Goal: Information Seeking & Learning: Check status

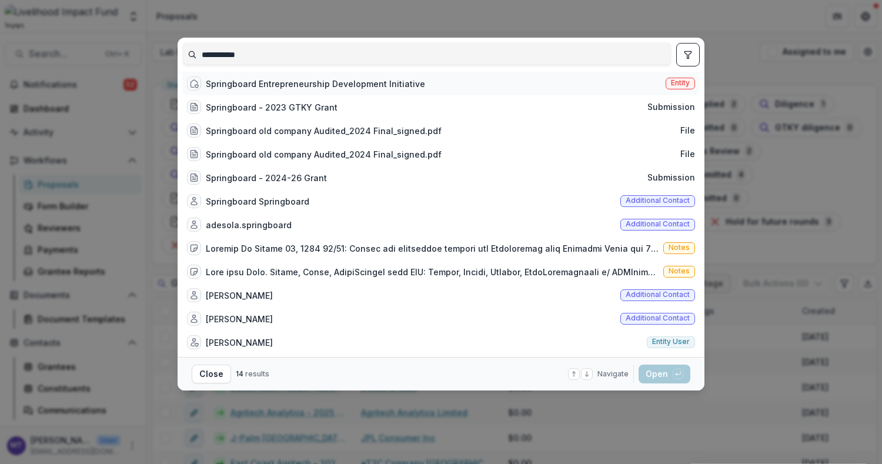
type input "**********"
click at [311, 86] on div "Springboard Entrepreneurship Development Initiative" at bounding box center [315, 84] width 219 height 12
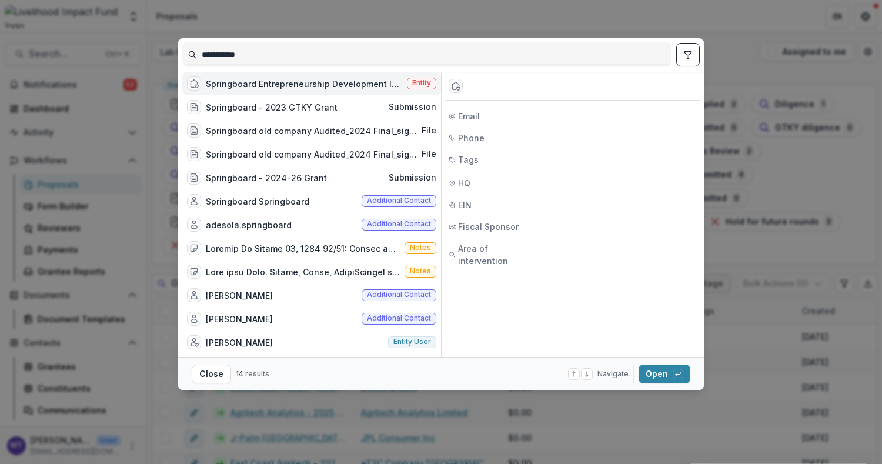
click at [652, 364] on footer "Close 14 results Navigate up and down with arrow keys Open with enter key" at bounding box center [441, 374] width 527 height 34
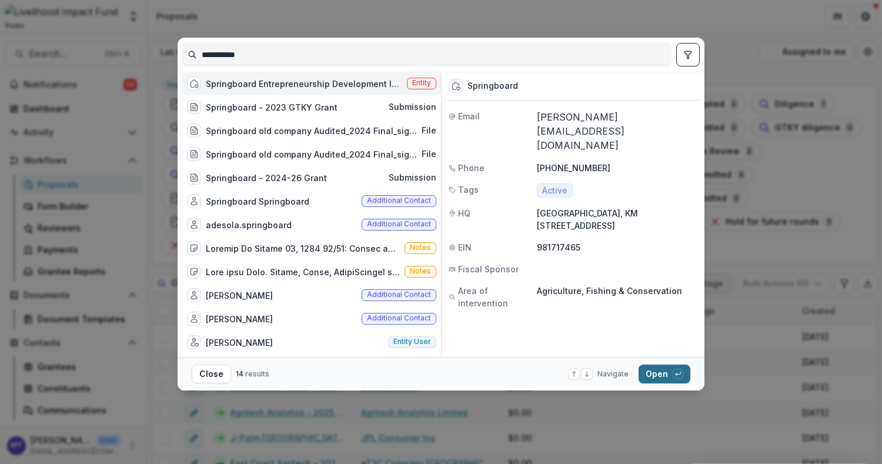
click at [657, 371] on button "Open with enter key" at bounding box center [665, 374] width 52 height 19
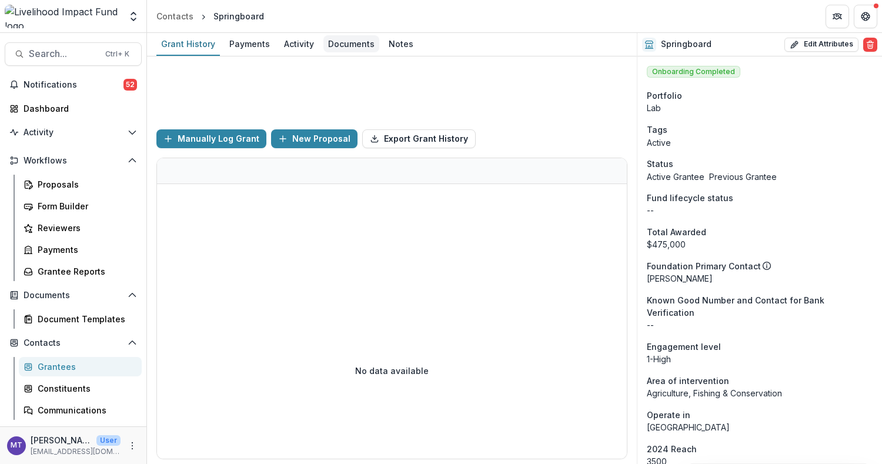
click at [347, 39] on div "Documents" at bounding box center [352, 43] width 56 height 17
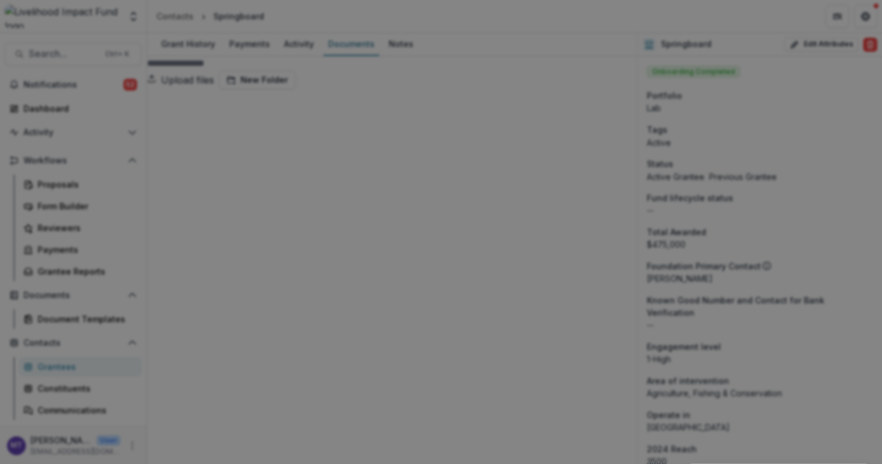
click at [9, 464] on button "Close" at bounding box center [4, 471] width 9 height 14
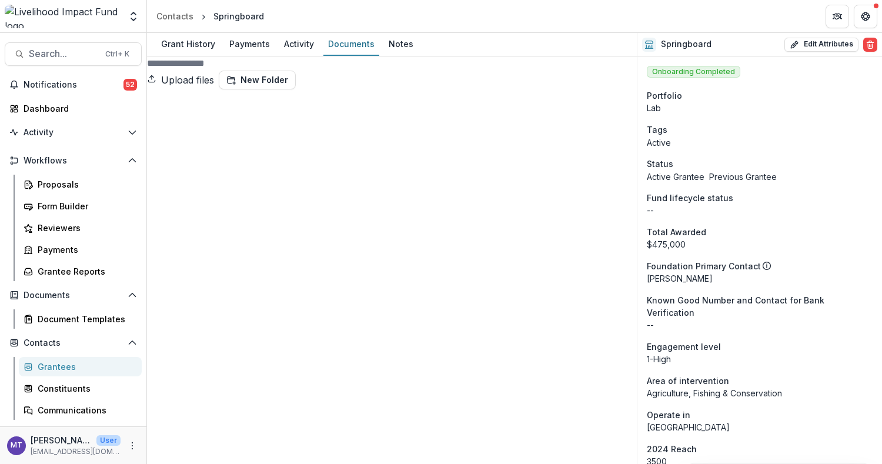
click at [163, 109] on span at bounding box center [392, 334] width 490 height 490
click at [188, 53] on link "Grant History" at bounding box center [188, 44] width 64 height 23
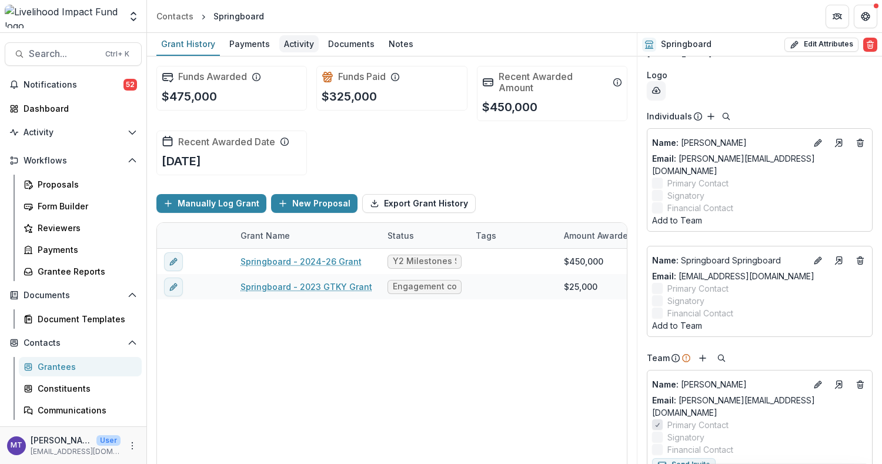
click at [291, 48] on div "Activity" at bounding box center [298, 43] width 39 height 17
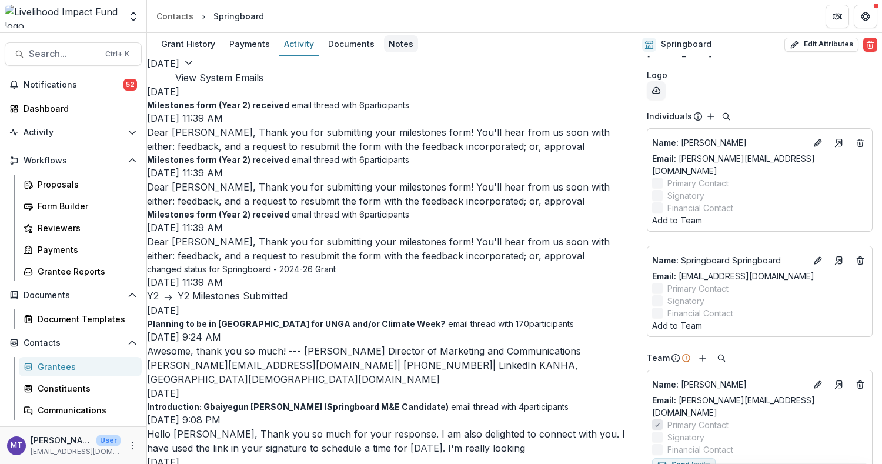
click at [387, 38] on div "Notes" at bounding box center [401, 43] width 34 height 17
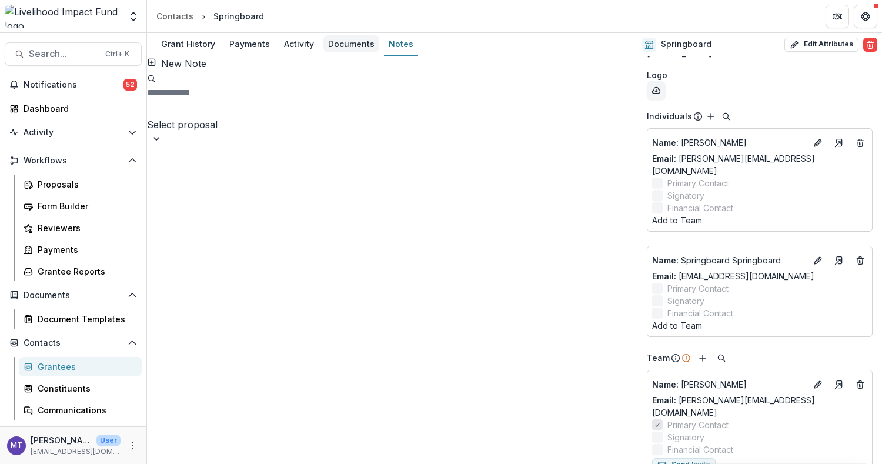
click at [324, 41] on div "Documents" at bounding box center [352, 43] width 56 height 17
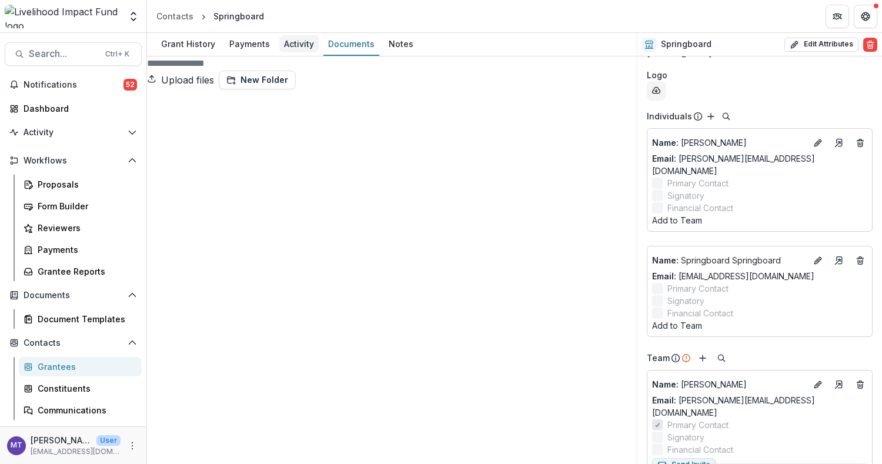
click at [279, 46] on div "Activity" at bounding box center [298, 43] width 39 height 17
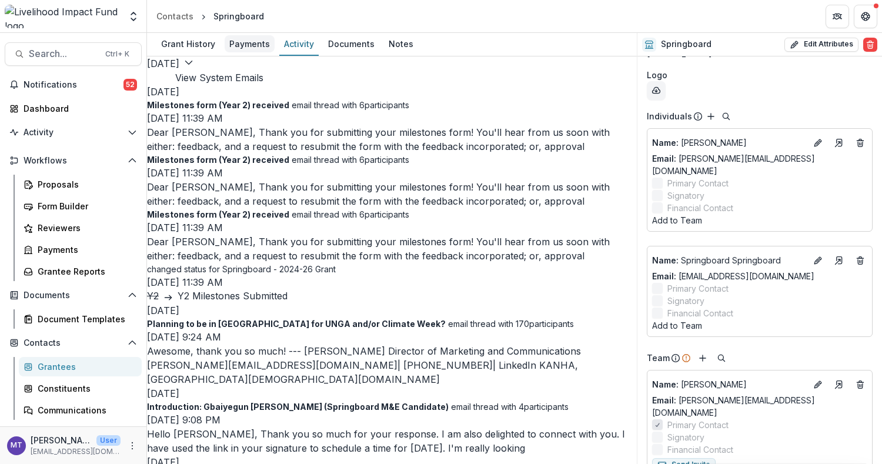
click at [250, 45] on div "Payments" at bounding box center [250, 43] width 50 height 17
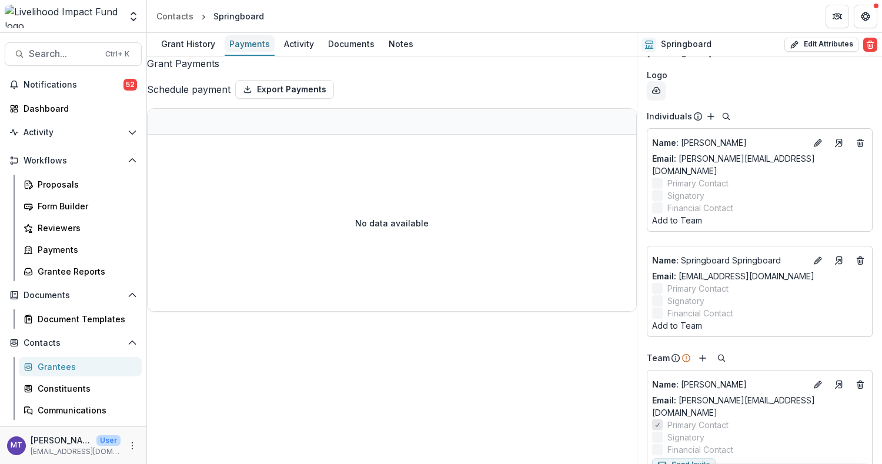
select select "****"
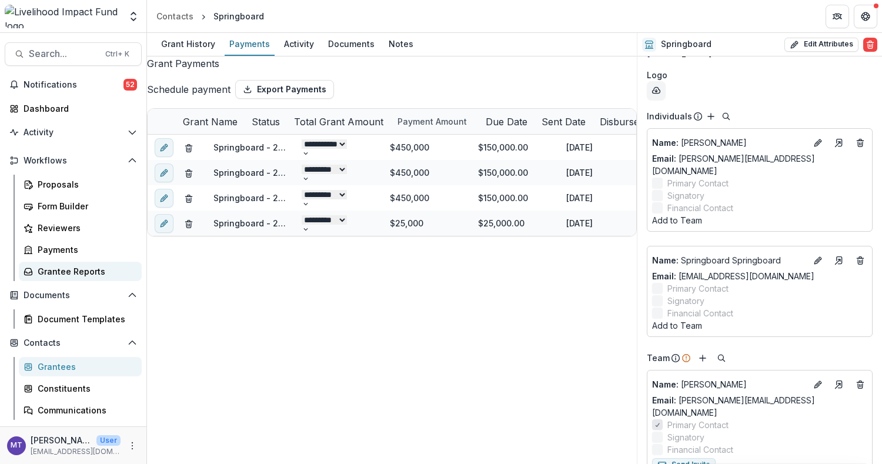
click at [72, 269] on div "Grantee Reports" at bounding box center [85, 271] width 95 height 12
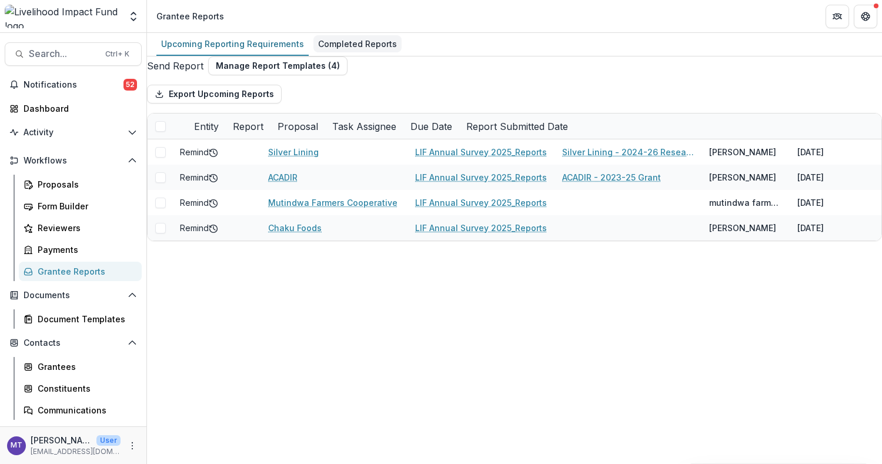
click at [343, 46] on div "Completed Reports" at bounding box center [358, 43] width 88 height 17
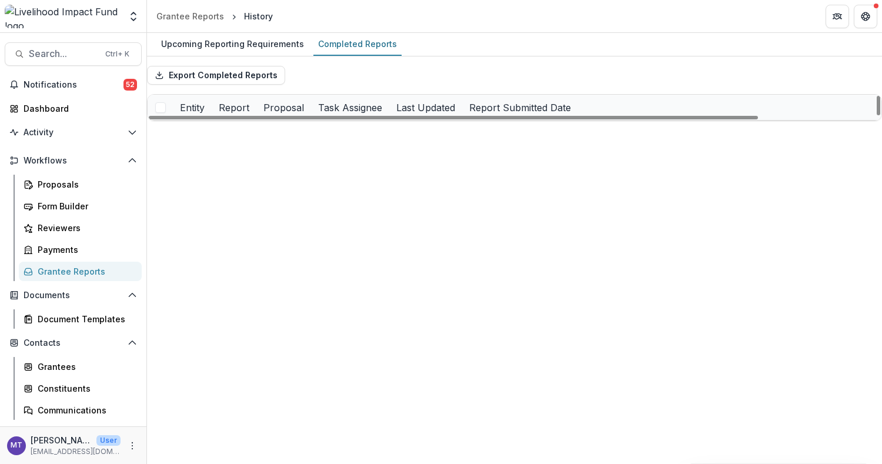
scroll to position [941, 0]
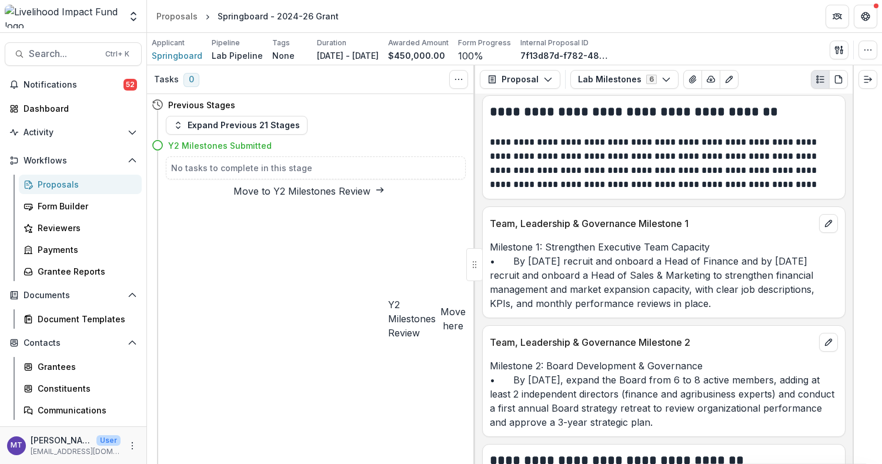
scroll to position [156, 0]
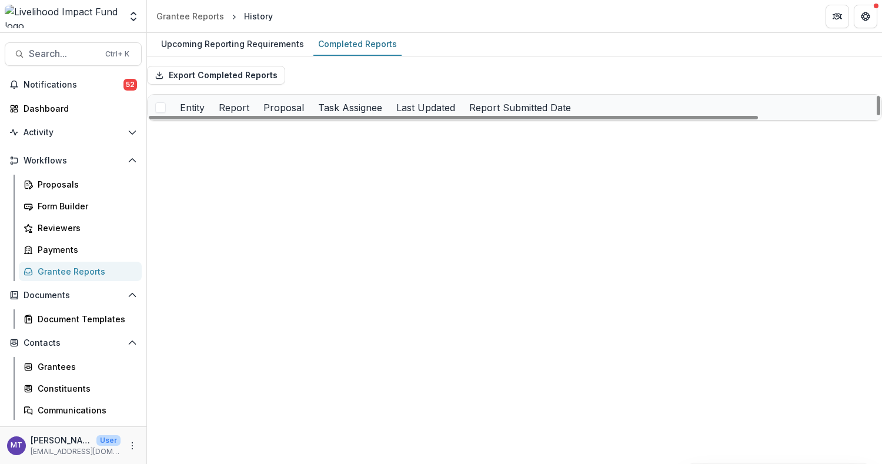
scroll to position [784, 0]
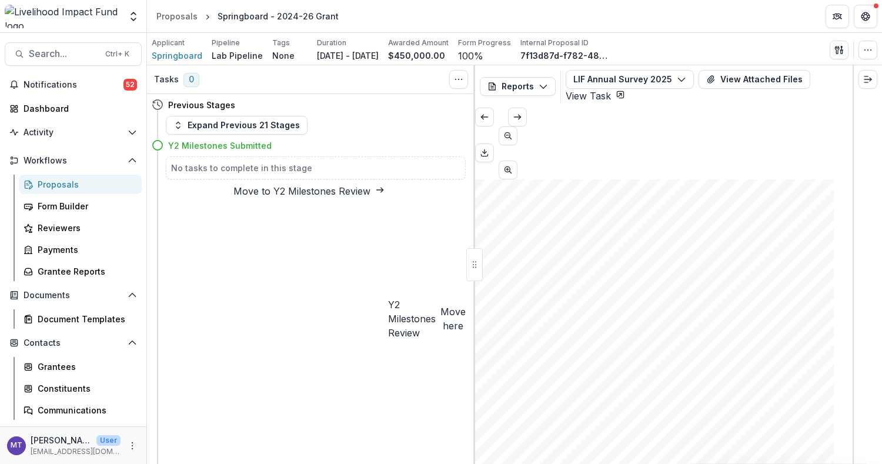
scroll to position [235, 0]
click at [522, 112] on icon "Scroll to next page" at bounding box center [517, 116] width 9 height 9
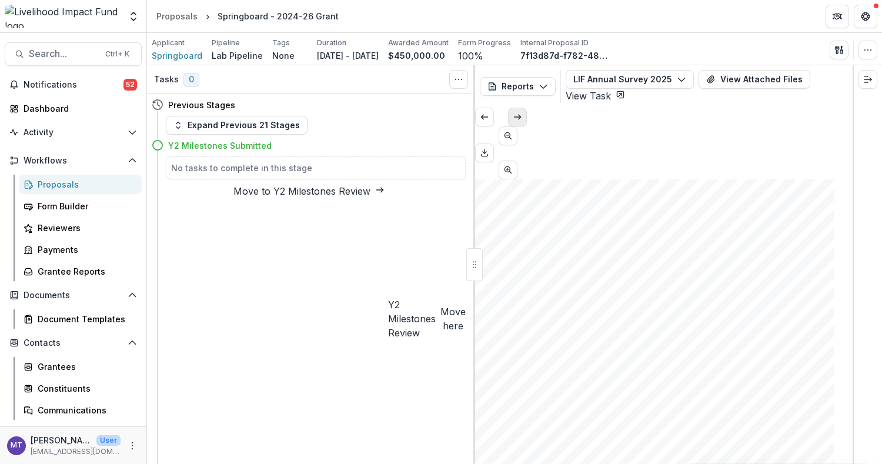
scroll to position [515, 0]
click at [522, 112] on icon "Scroll to next page" at bounding box center [517, 116] width 9 height 9
click at [489, 122] on button "Scroll to previous page" at bounding box center [484, 117] width 19 height 19
type input "*"
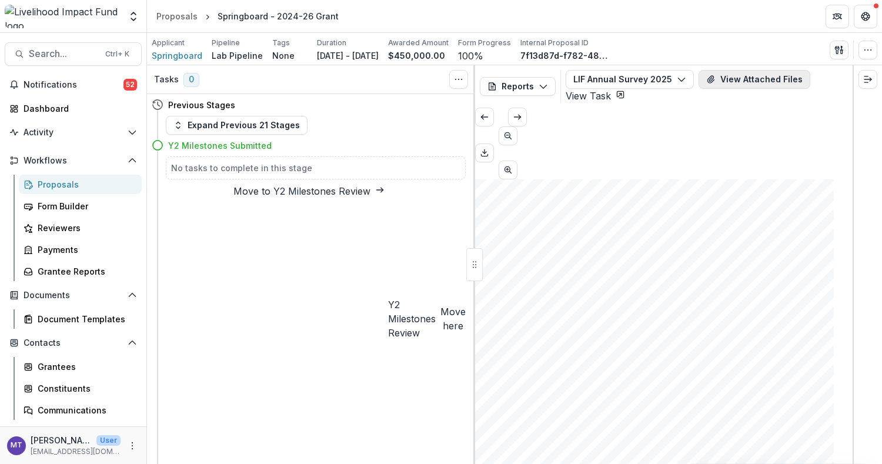
click at [745, 71] on button "View Attached Files" at bounding box center [755, 79] width 112 height 19
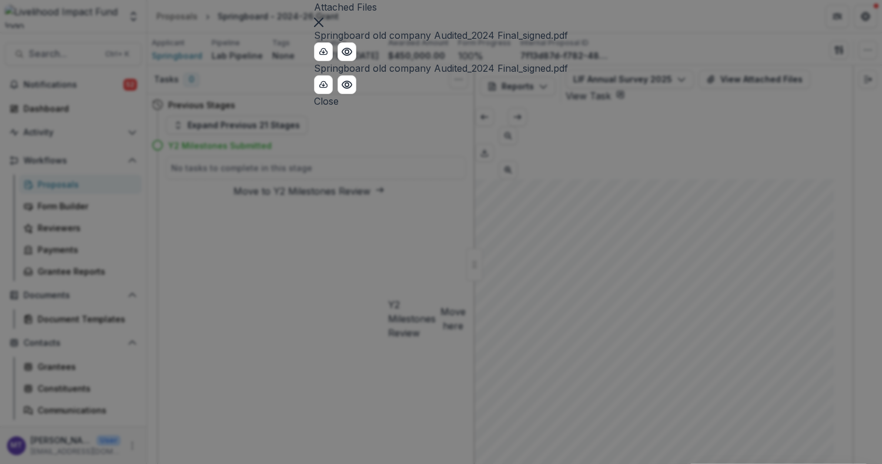
click at [324, 28] on button "Close" at bounding box center [318, 21] width 9 height 14
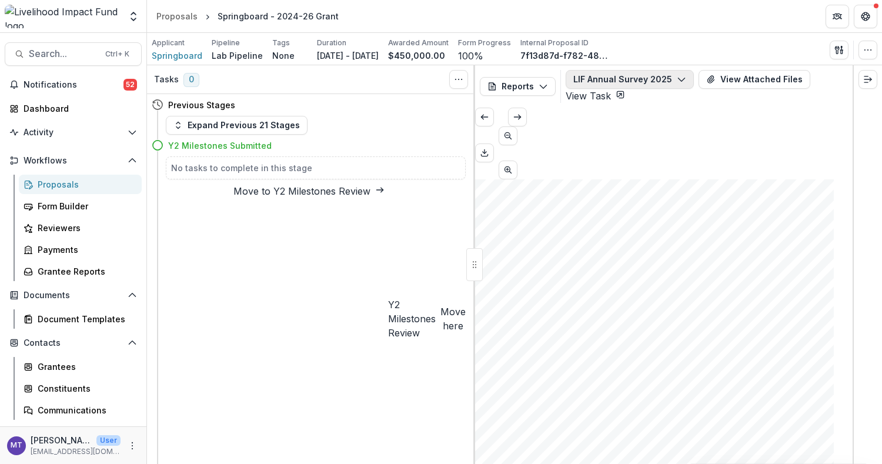
click at [677, 77] on icon "button" at bounding box center [681, 79] width 9 height 9
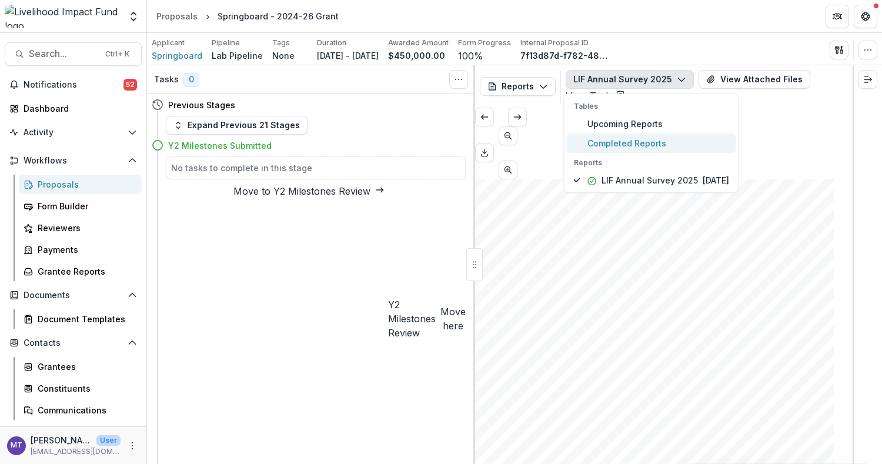
click at [647, 143] on span "Completed Reports" at bounding box center [659, 143] width 142 height 12
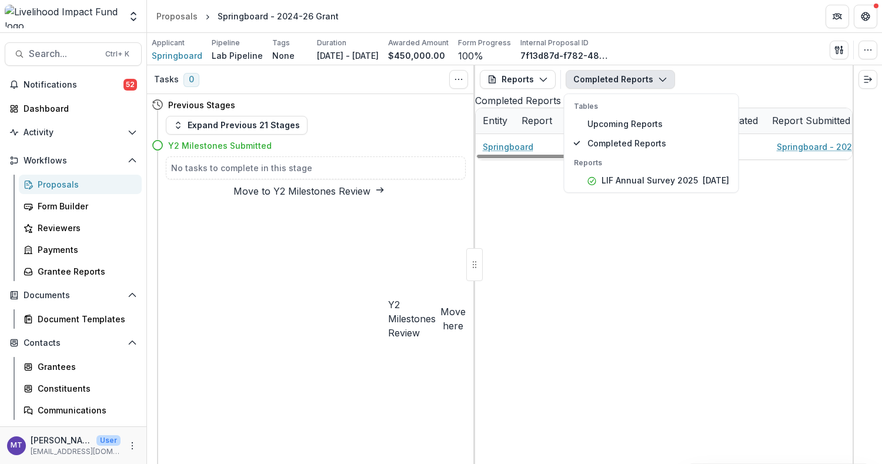
drag, startPoint x: 564, startPoint y: 286, endPoint x: 566, endPoint y: 266, distance: 20.2
click at [564, 159] on div "Springboard LIF Annual Survey 2025 Springboard - 2024-26 Grant [PERSON_NAME] [D…" at bounding box center [888, 146] width 824 height 25
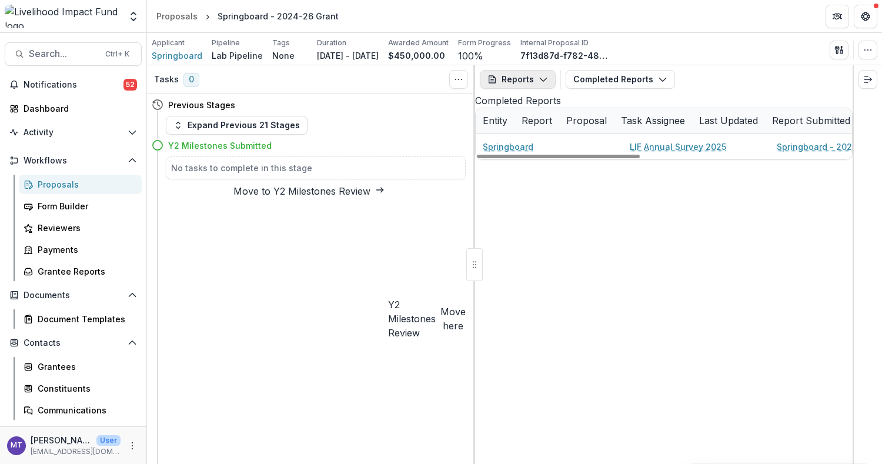
click at [550, 85] on button "Reports" at bounding box center [518, 79] width 76 height 19
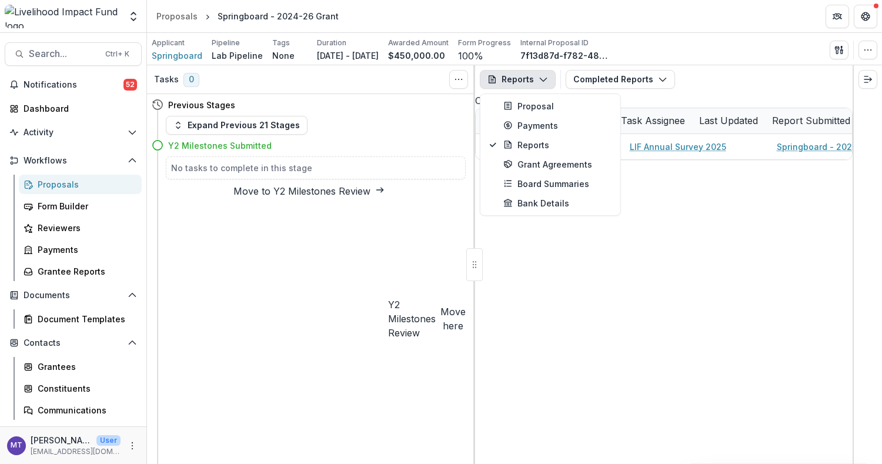
click at [725, 108] on div "Completed Reports" at bounding box center [664, 101] width 378 height 14
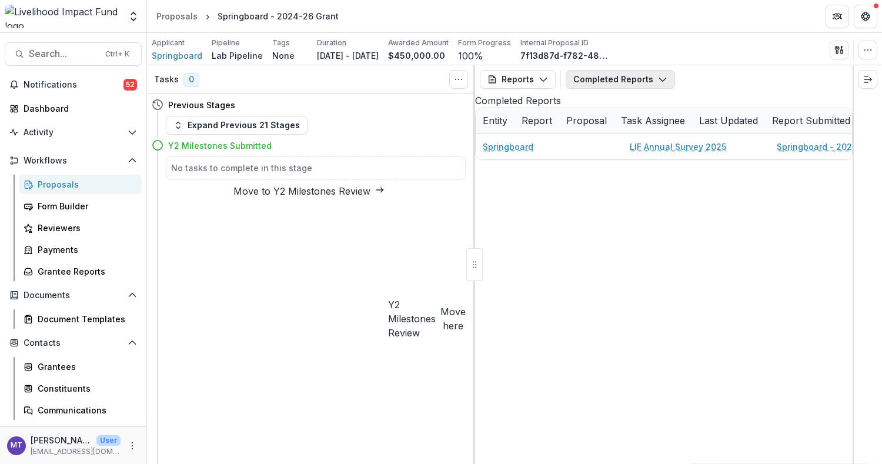
click at [611, 82] on button "Completed Reports" at bounding box center [620, 79] width 109 height 19
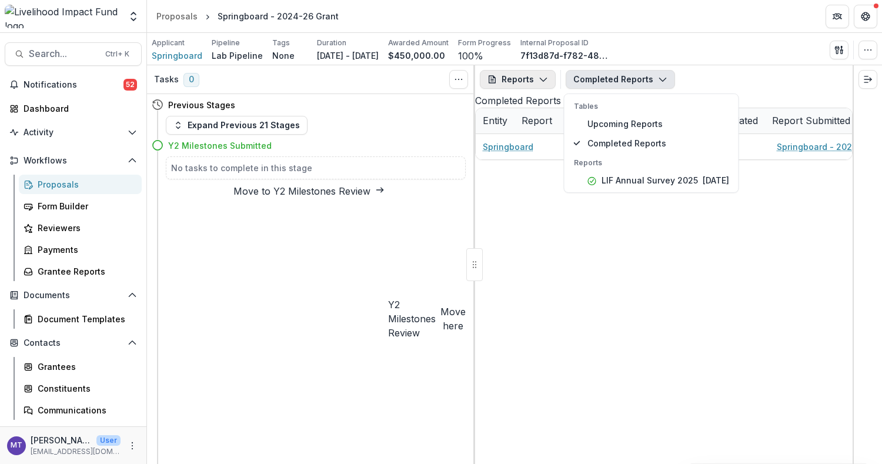
click at [553, 82] on button "Reports" at bounding box center [518, 79] width 76 height 19
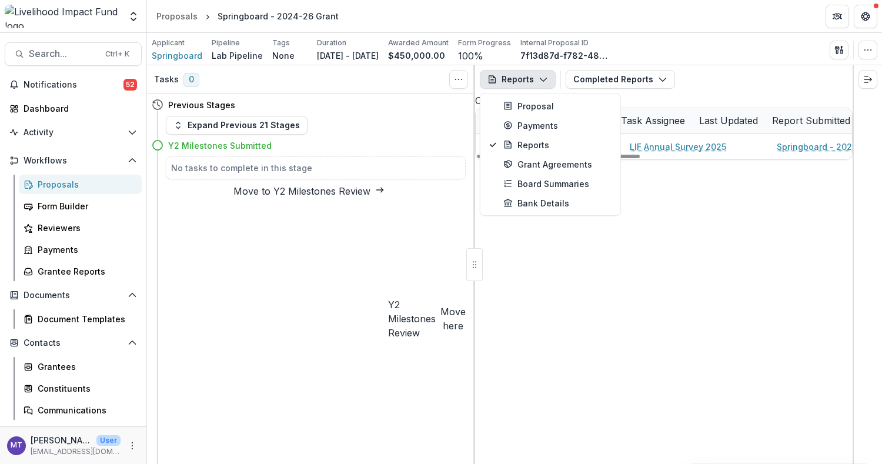
click at [584, 159] on div "Springboard LIF Annual Survey 2025 Springboard - 2024-26 Grant [PERSON_NAME] [D…" at bounding box center [888, 146] width 824 height 25
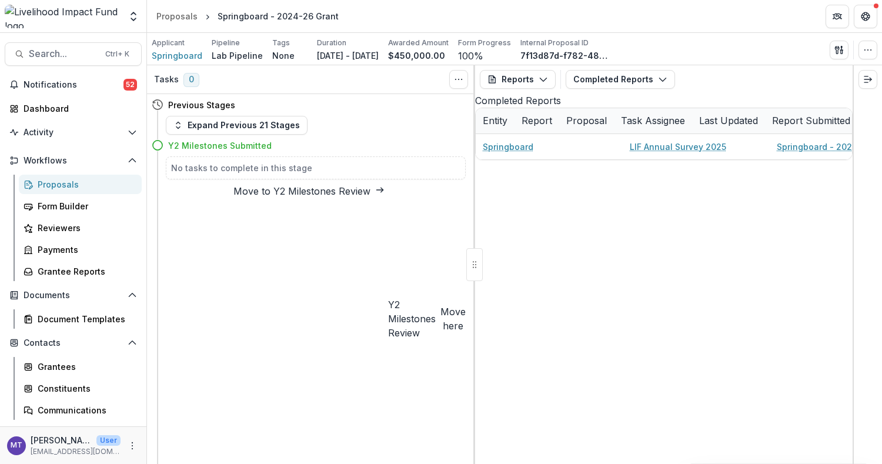
click at [65, 188] on div "Proposals" at bounding box center [85, 184] width 95 height 12
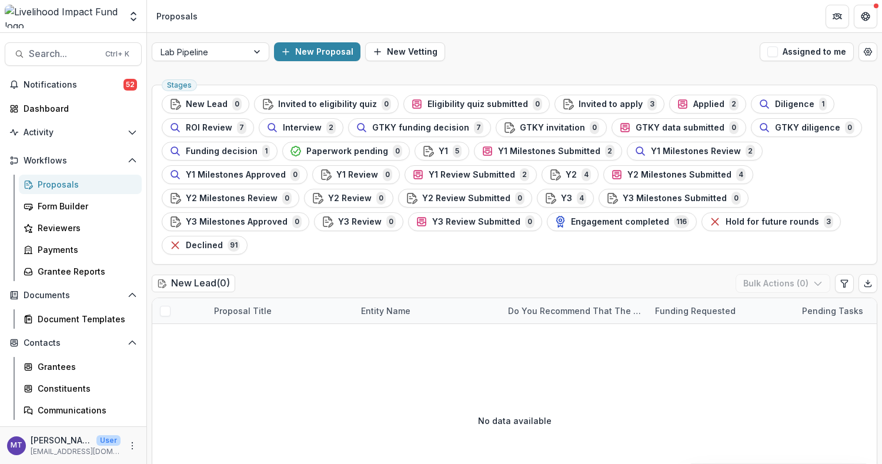
click at [44, 66] on div "Search... Ctrl + K Notifications 52 Dashboard Activity Tasks Workflows Proposal…" at bounding box center [73, 248] width 147 height 431
click at [52, 58] on span "Search..." at bounding box center [63, 53] width 69 height 11
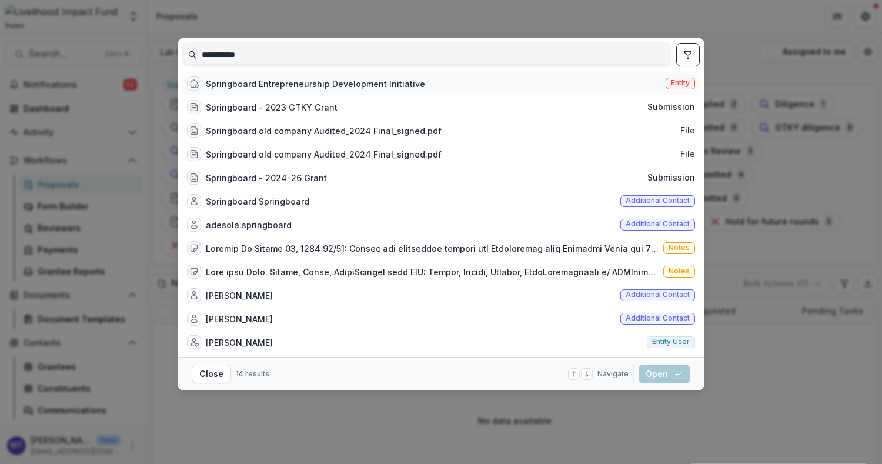
type input "**********"
click at [364, 77] on div "Springboard Entrepreneurship Development Initiative Entity" at bounding box center [441, 84] width 518 height 24
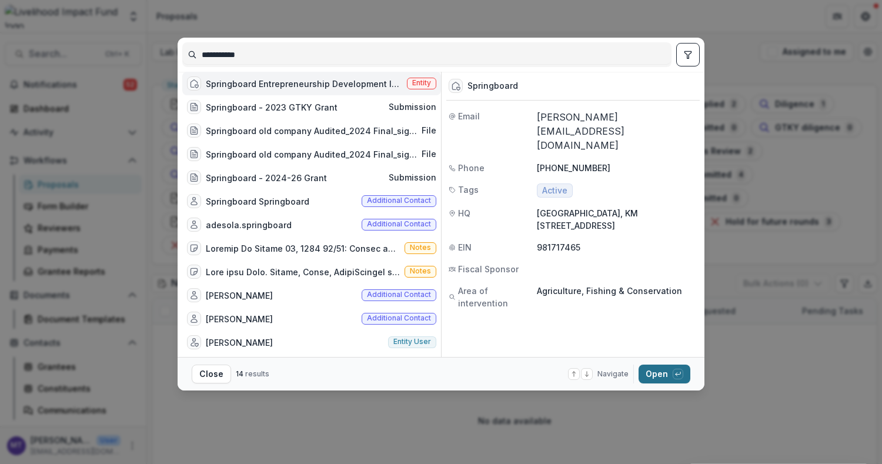
click at [664, 381] on button "Open with enter key" at bounding box center [665, 374] width 52 height 19
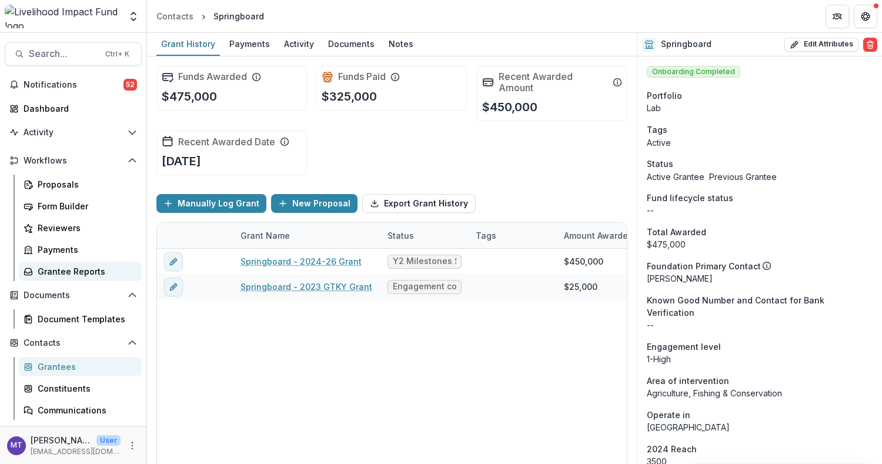
click at [77, 279] on link "Grantee Reports" at bounding box center [80, 271] width 123 height 19
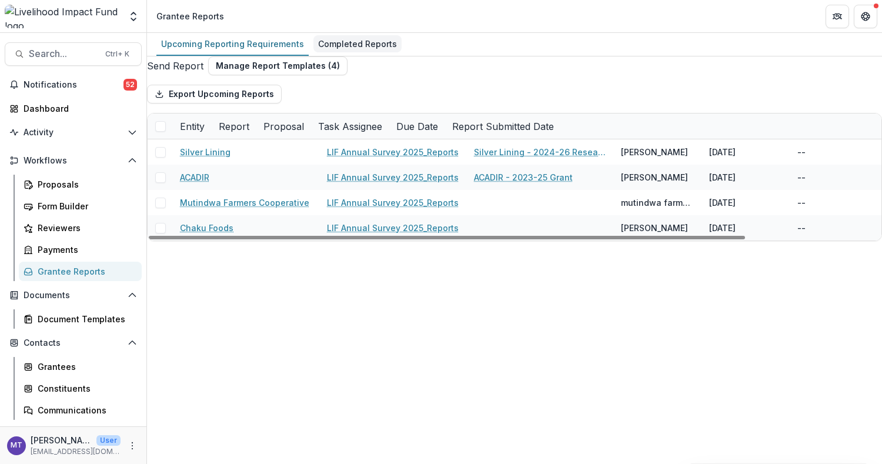
click at [326, 37] on div "Completed Reports" at bounding box center [358, 43] width 88 height 17
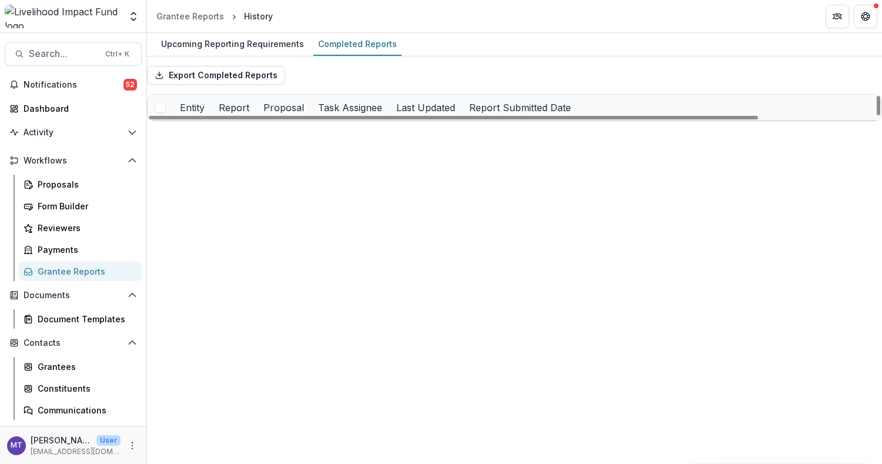
scroll to position [797, 0]
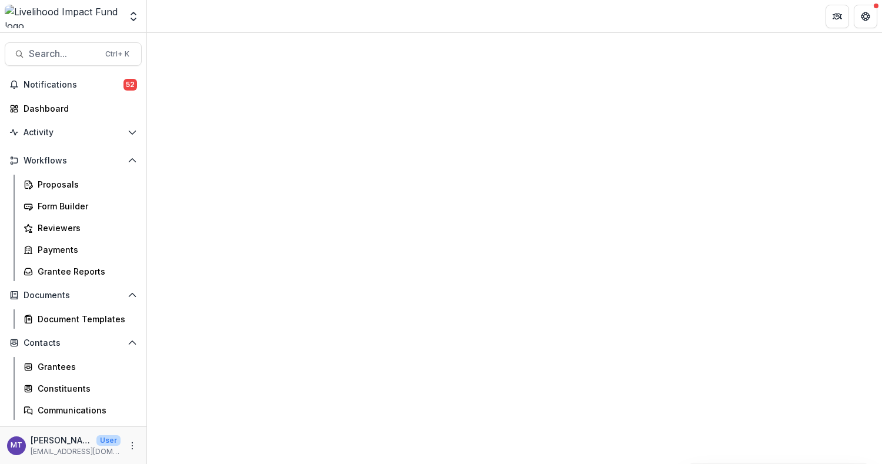
select select "********"
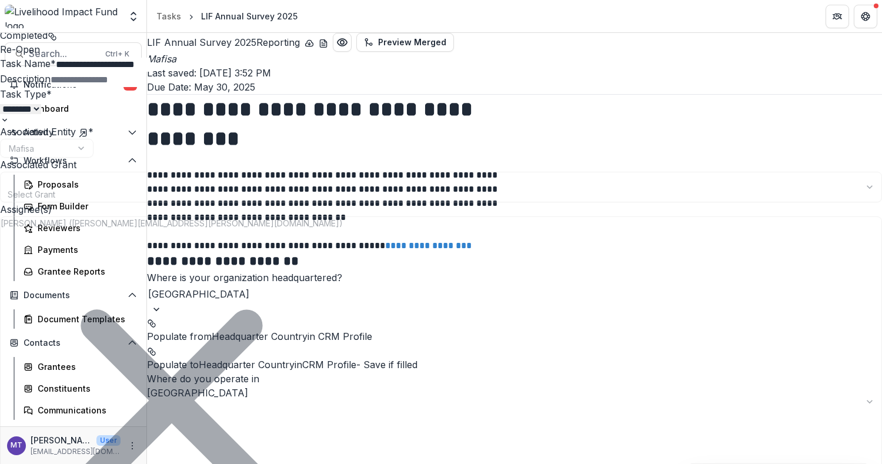
click at [9, 13] on icon "Close" at bounding box center [4, 8] width 9 height 9
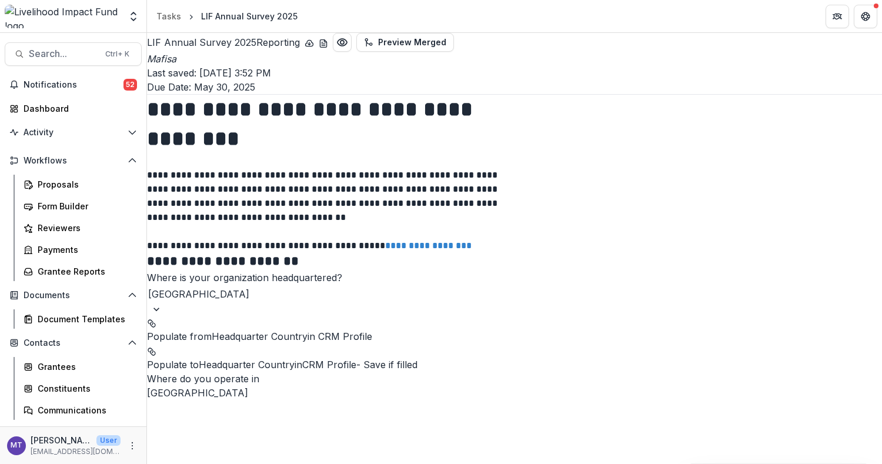
scroll to position [150, 0]
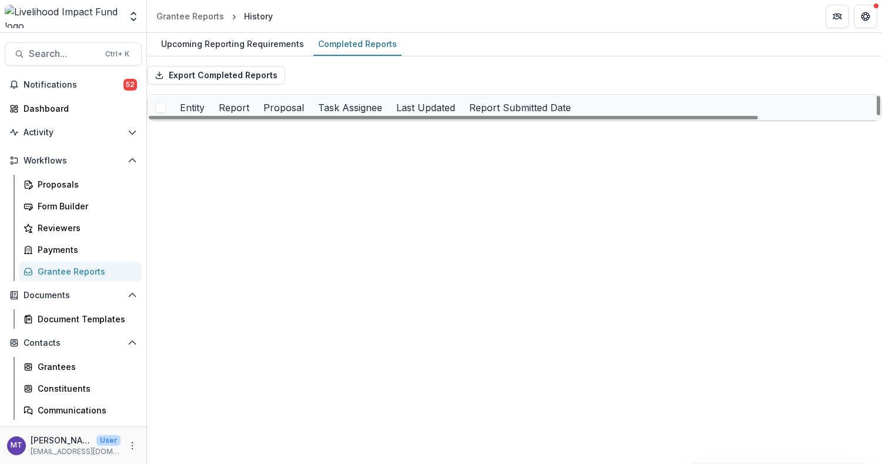
scroll to position [797, 0]
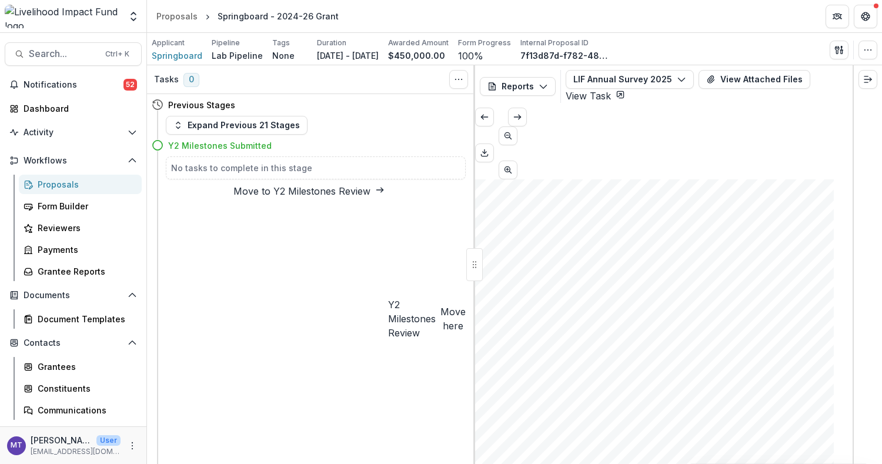
scroll to position [78, 0]
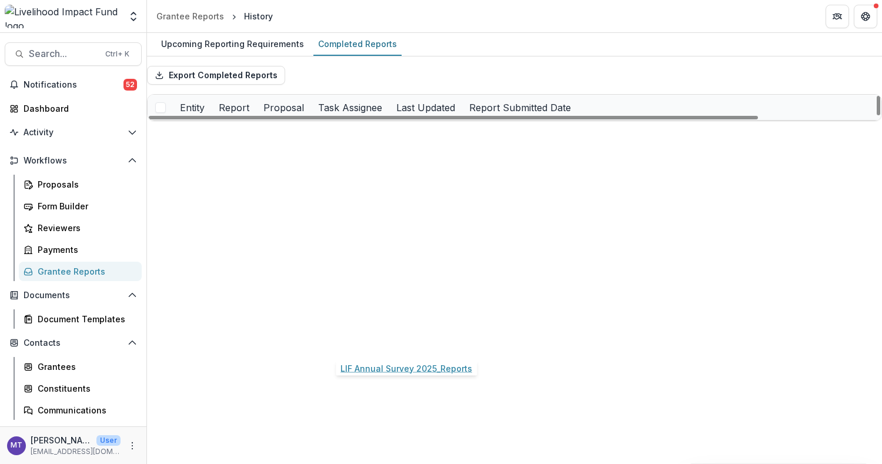
click at [381, 342] on link "LIF Annual Survey 2025_Reports" at bounding box center [393, 335] width 132 height 12
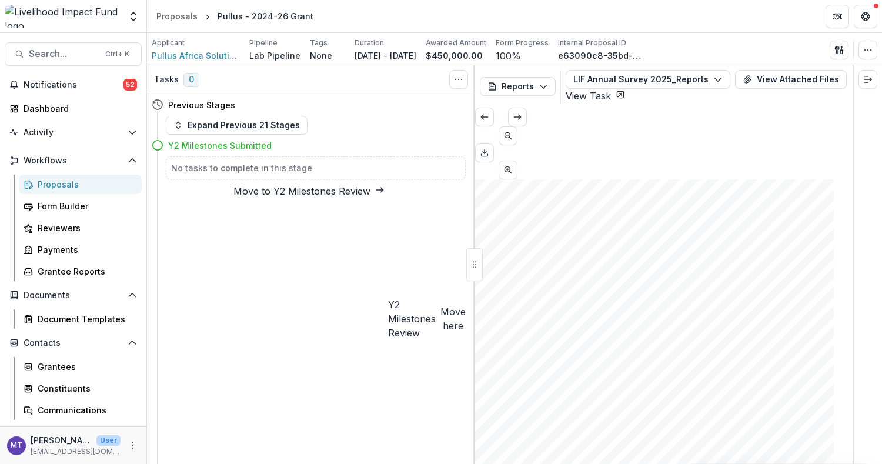
scroll to position [78, 0]
click at [517, 426] on span "21205" at bounding box center [507, 429] width 20 height 7
click at [512, 426] on span "21205" at bounding box center [507, 429] width 20 height 7
click at [722, 186] on div "Submission Responses Livelihood Impact Fund - Annual Survey The Livelihood Impa…" at bounding box center [654, 433] width 359 height 508
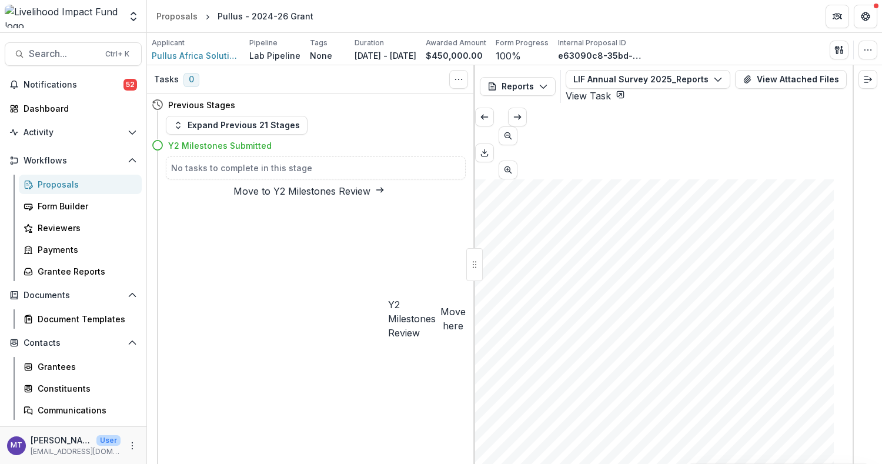
click at [746, 78] on button "View Attached Files" at bounding box center [791, 79] width 112 height 19
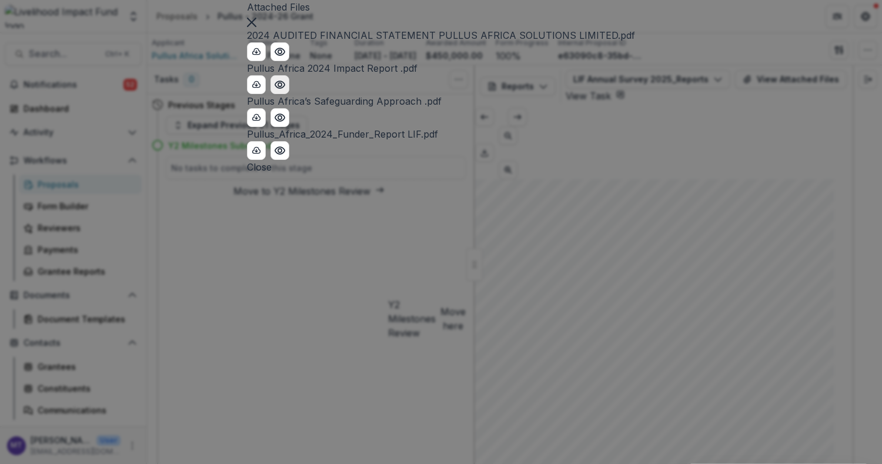
click at [286, 91] on icon "Preview Pullus Africa 2024 Impact Report .pdf" at bounding box center [280, 85] width 12 height 12
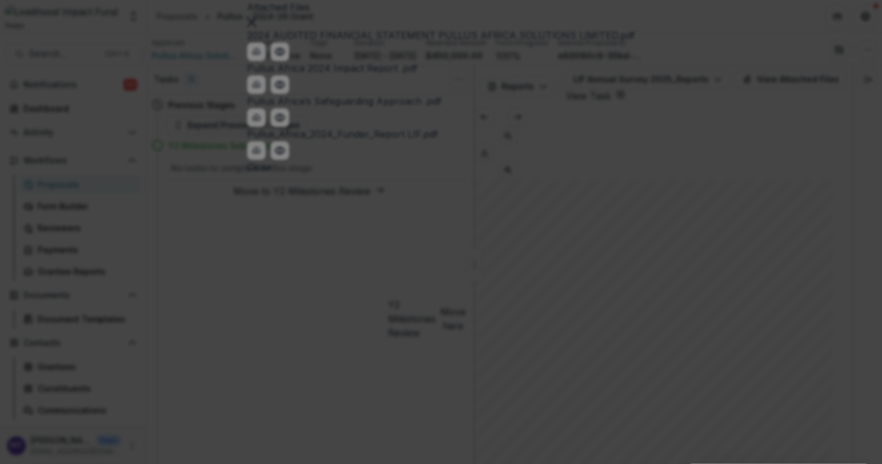
click at [9, 464] on icon "Close" at bounding box center [4, 472] width 9 height 9
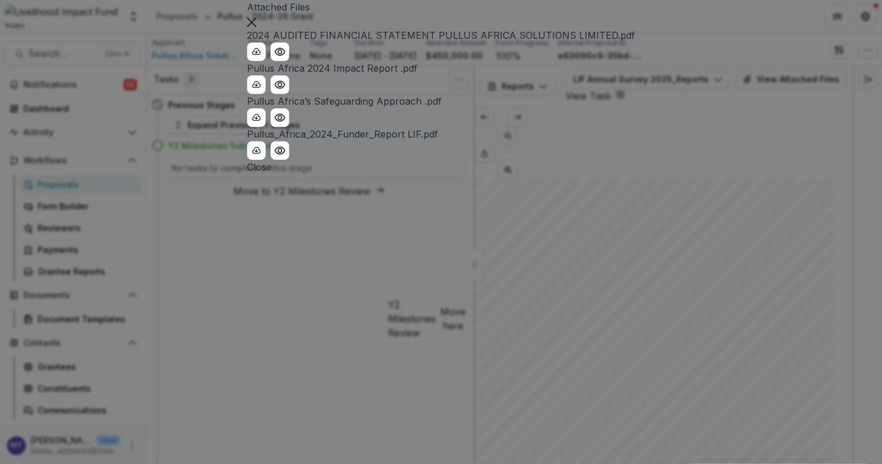
click at [256, 28] on button "Close" at bounding box center [251, 21] width 9 height 14
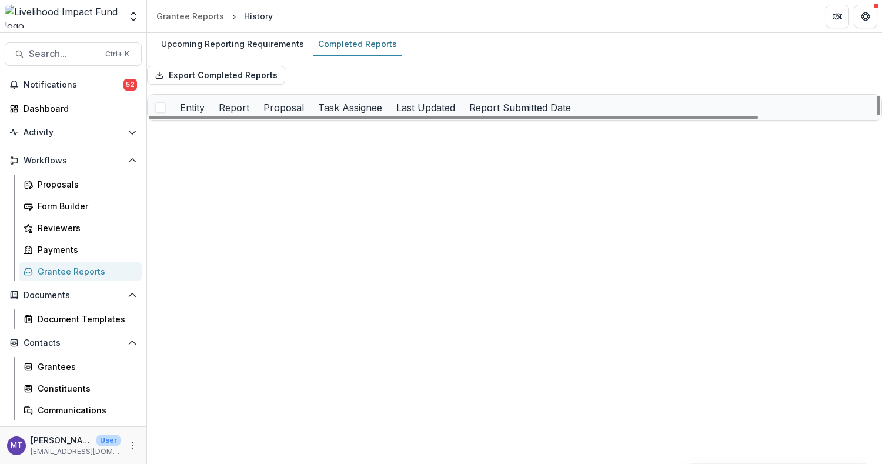
scroll to position [235, 0]
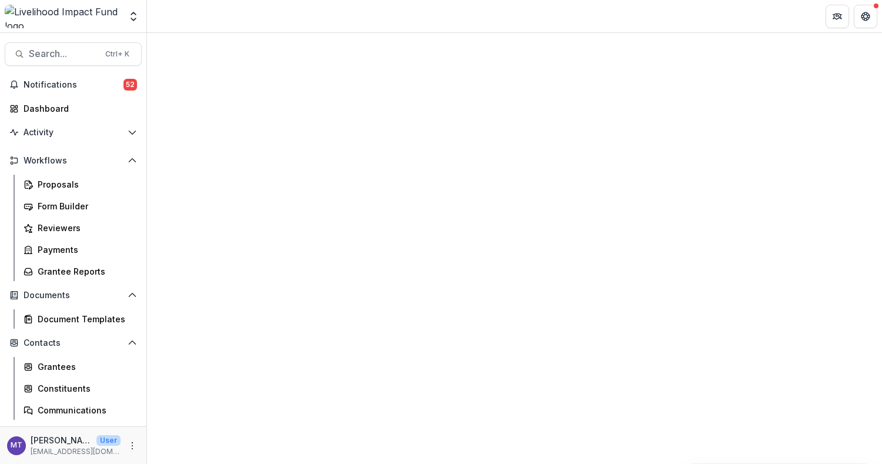
select select "********"
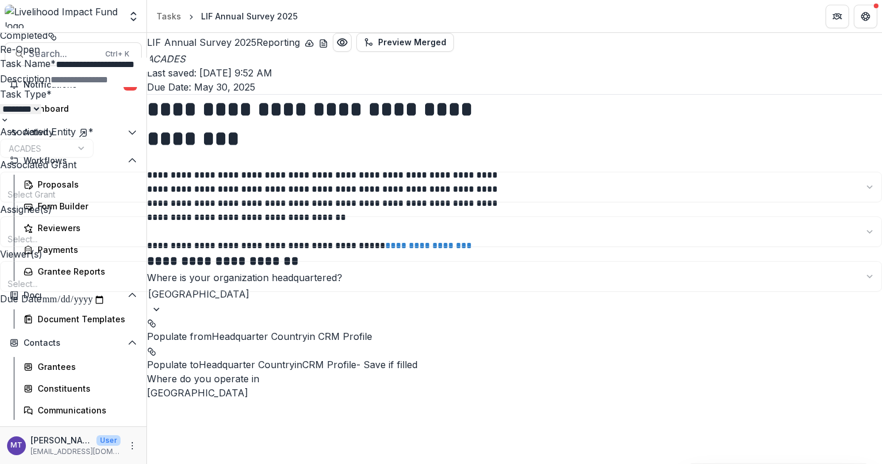
click at [564, 464] on div "**********" at bounding box center [441, 464] width 882 height 0
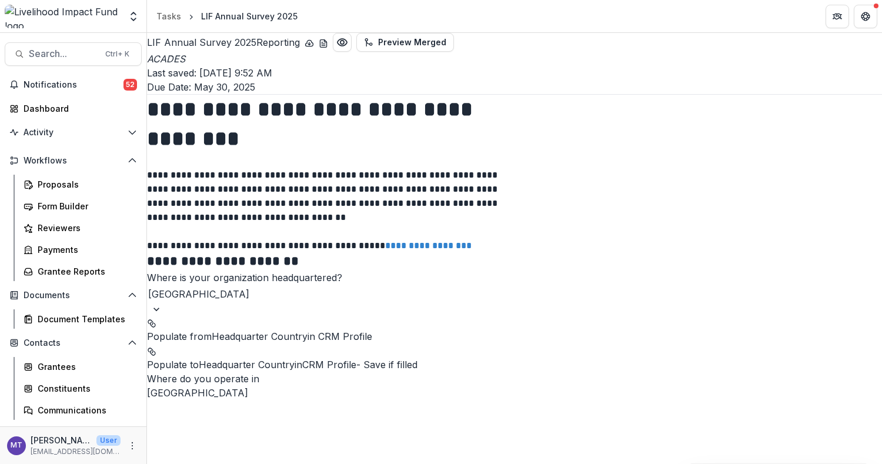
scroll to position [314, 0]
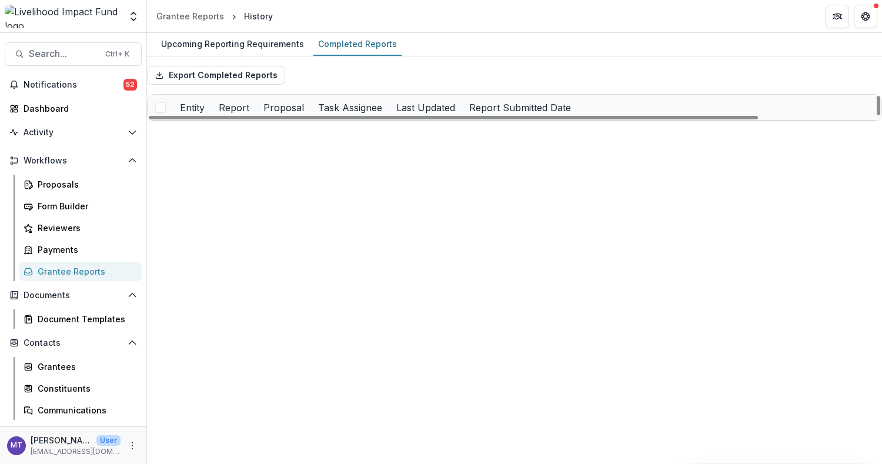
scroll to position [235, 0]
click at [404, 431] on link "LIF Annual Survey 2025_Reports" at bounding box center [393, 437] width 132 height 12
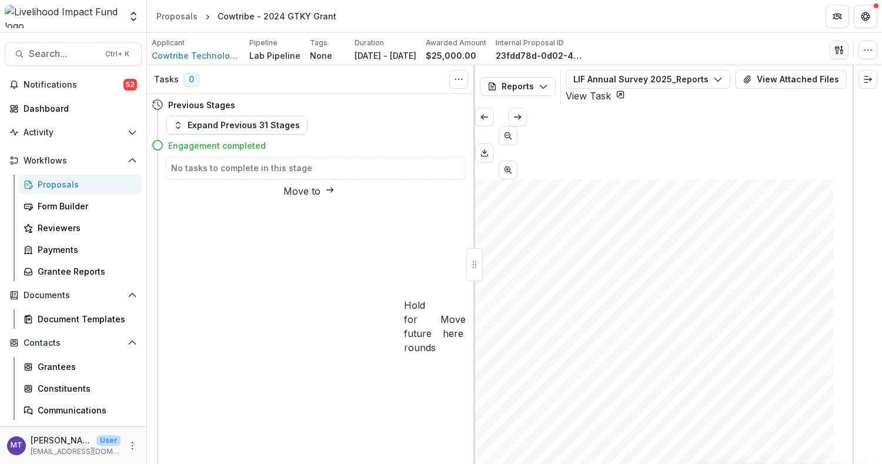
scroll to position [146, 0]
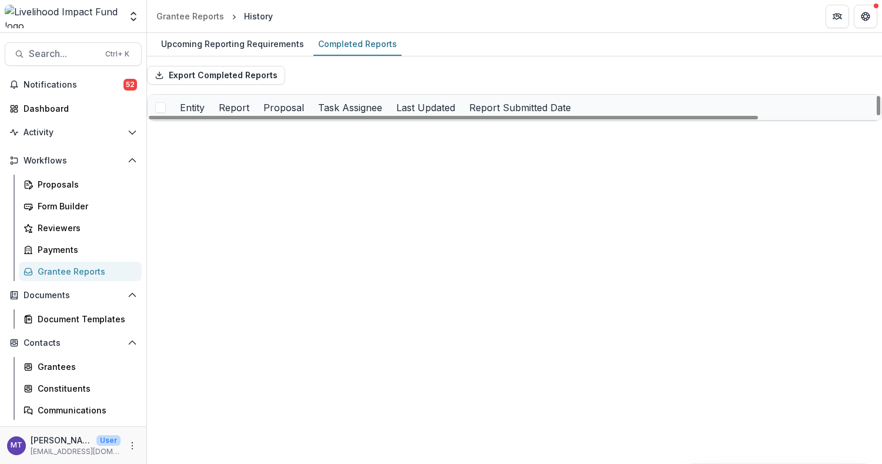
scroll to position [627, 0]
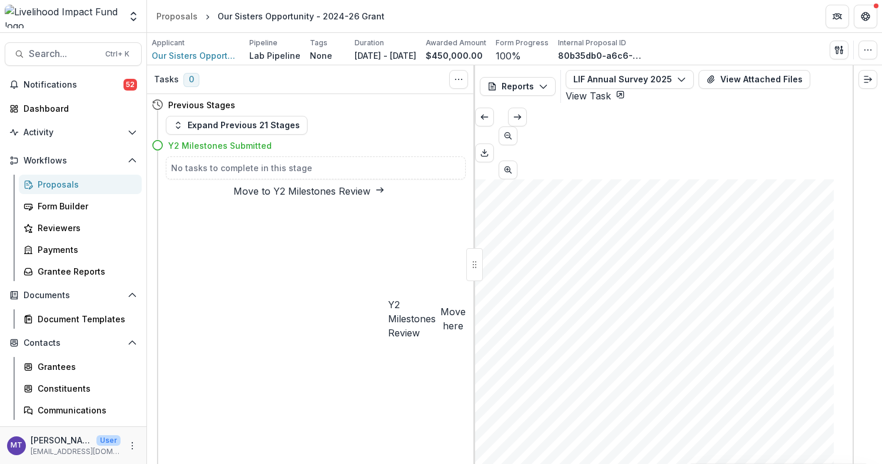
scroll to position [78, 0]
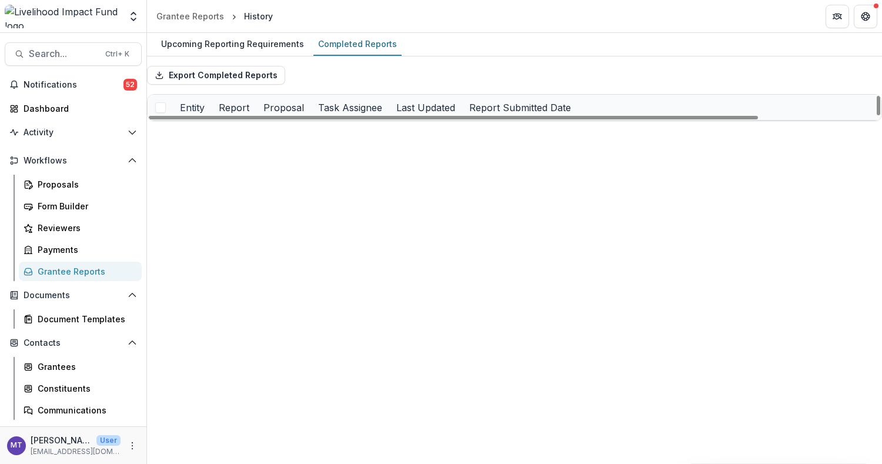
scroll to position [156, 0]
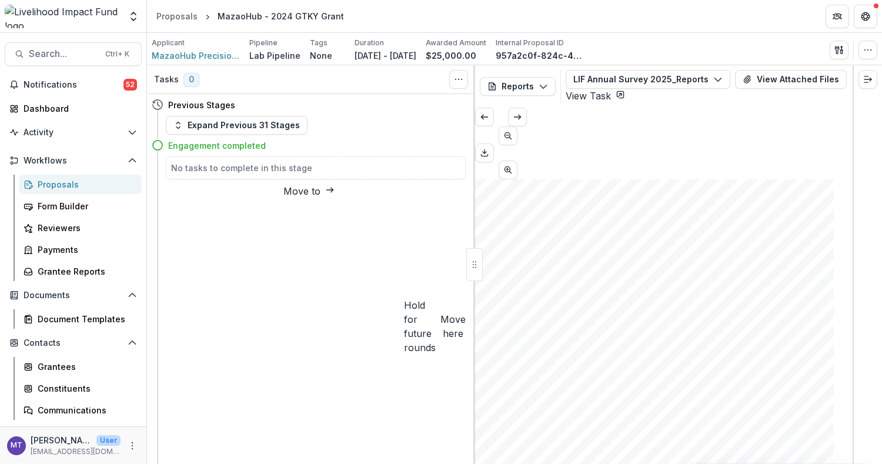
scroll to position [156, 0]
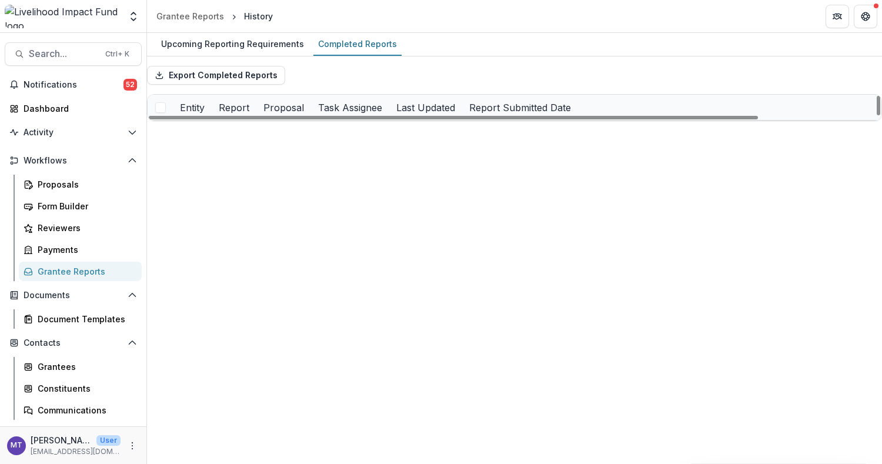
scroll to position [862, 0]
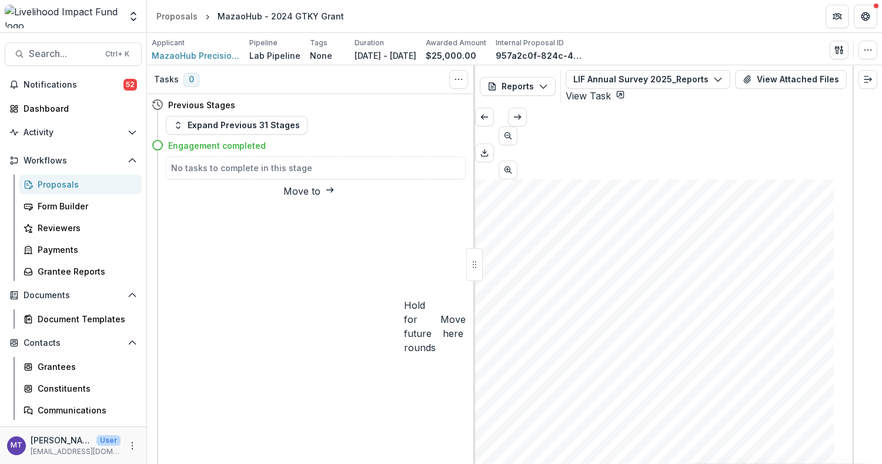
click at [517, 446] on span "47356" at bounding box center [507, 449] width 20 height 7
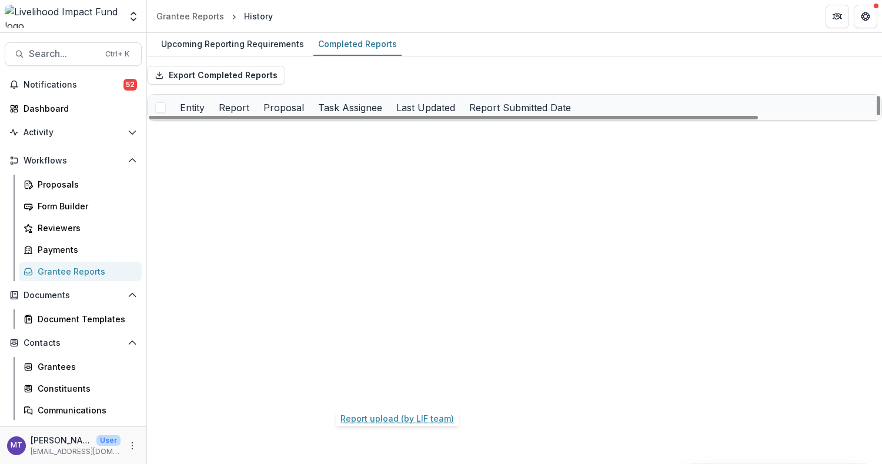
click at [381, 392] on link "Report upload (by LIF team)" at bounding box center [384, 386] width 114 height 12
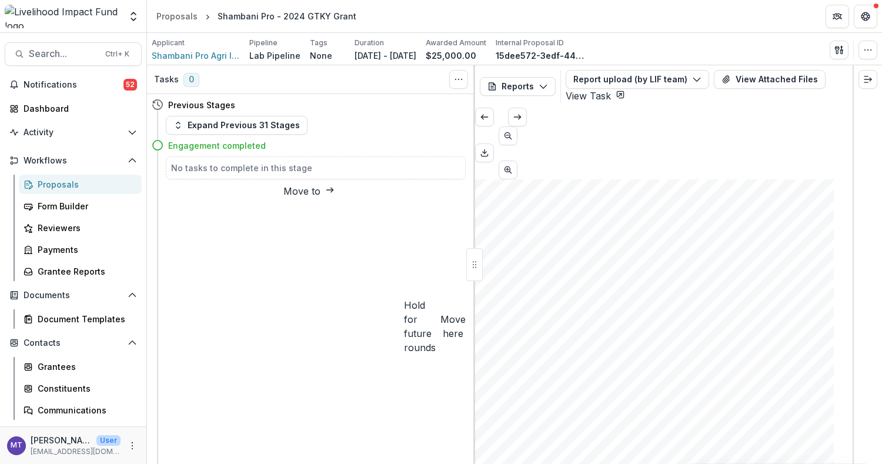
click at [482, 112] on div "* ***" at bounding box center [664, 144] width 378 height 72
click at [735, 77] on button "View Attached Files" at bounding box center [770, 79] width 112 height 19
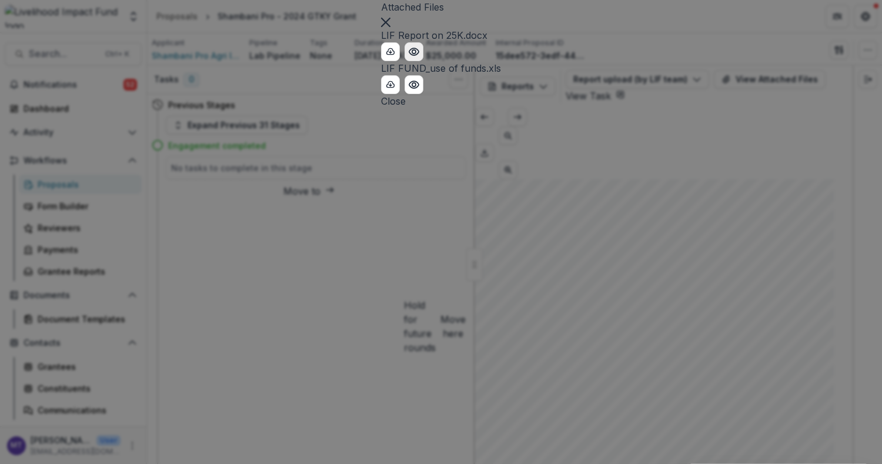
click at [408, 58] on icon "Preview LIF Report on 25K.docx" at bounding box center [414, 52] width 12 height 12
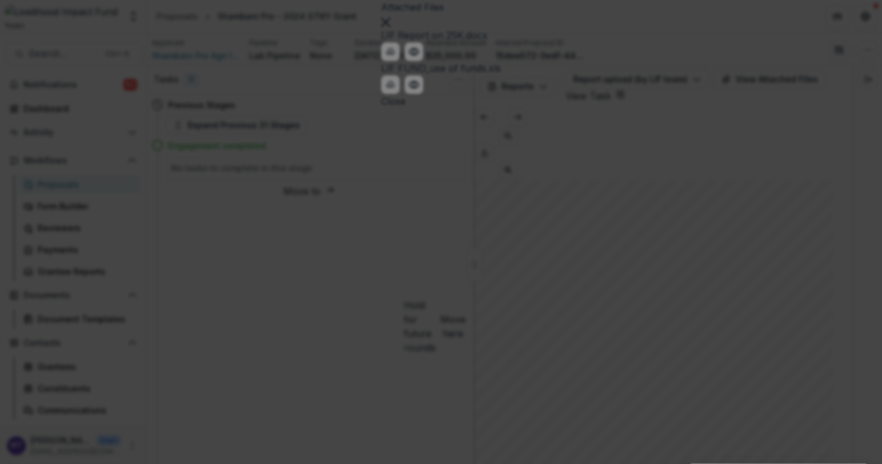
click at [9, 464] on icon "Close" at bounding box center [4, 472] width 9 height 9
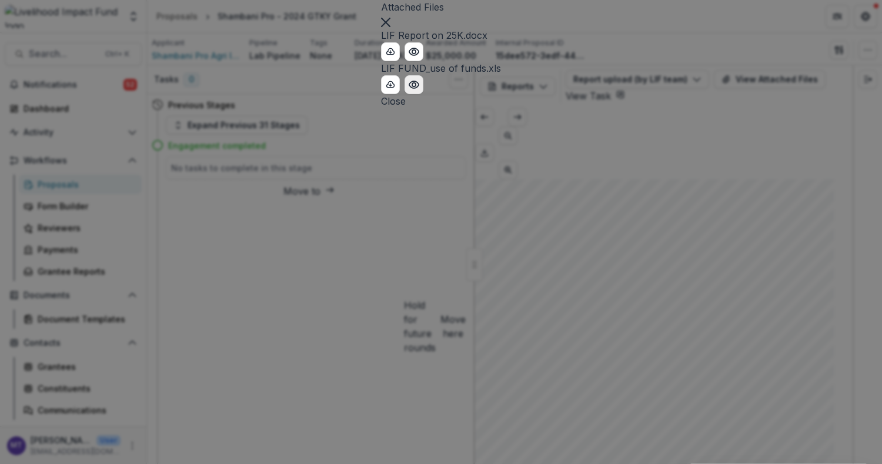
click at [409, 88] on icon "Preview LIF FUND_use of funds.xls" at bounding box center [413, 84] width 9 height 7
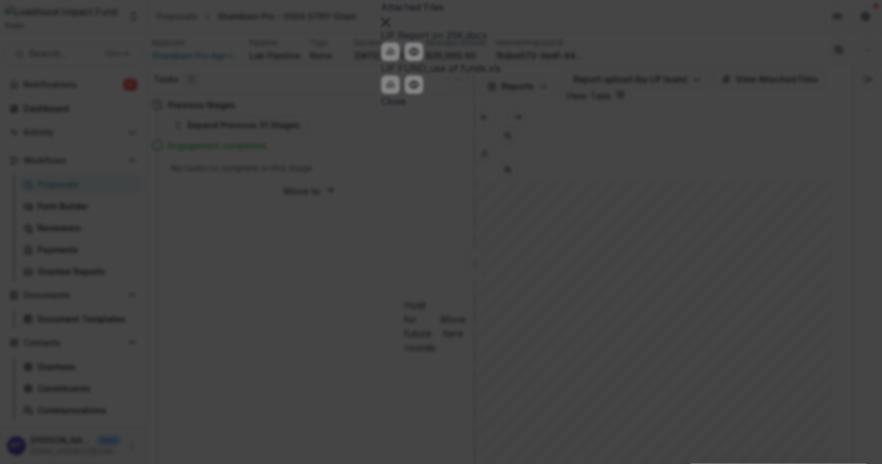
scroll to position [156, 0]
click at [9, 464] on icon "Close" at bounding box center [4, 472] width 9 height 9
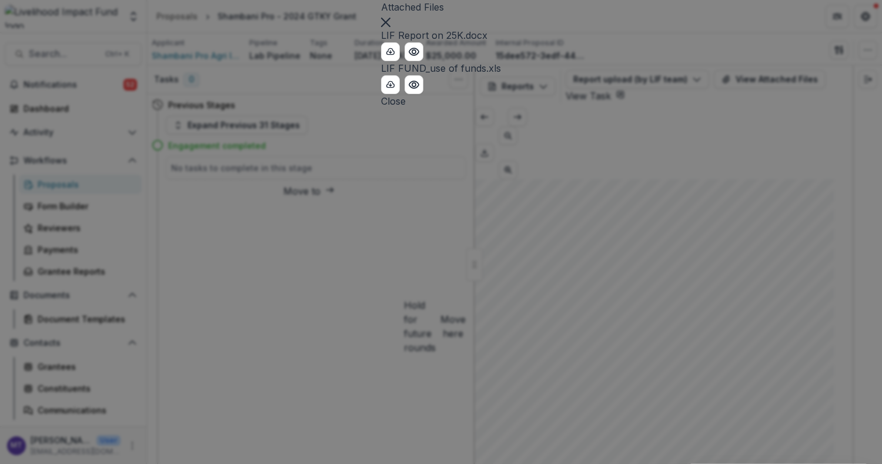
click at [406, 108] on button "Close" at bounding box center [393, 101] width 25 height 14
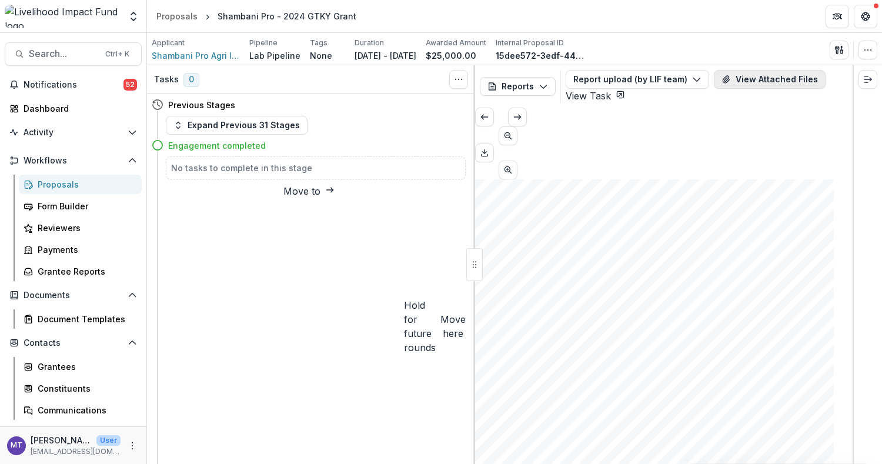
click at [749, 72] on button "View Attached Files" at bounding box center [770, 79] width 112 height 19
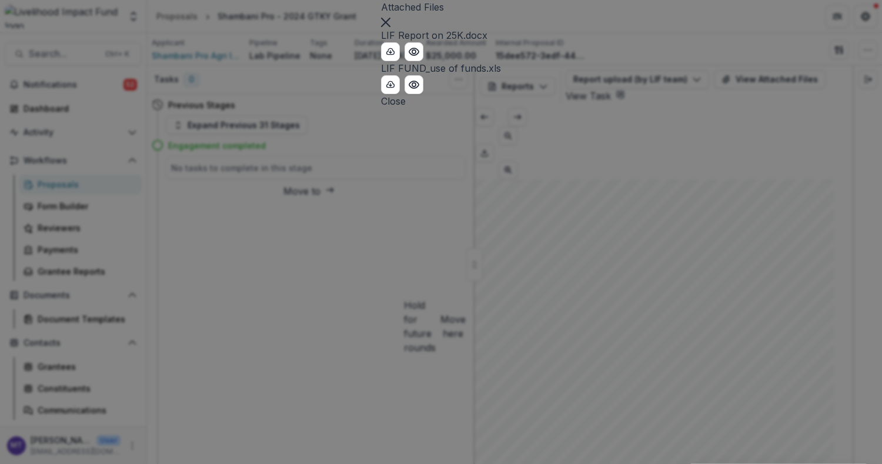
click at [391, 27] on icon "Close" at bounding box center [385, 22] width 9 height 9
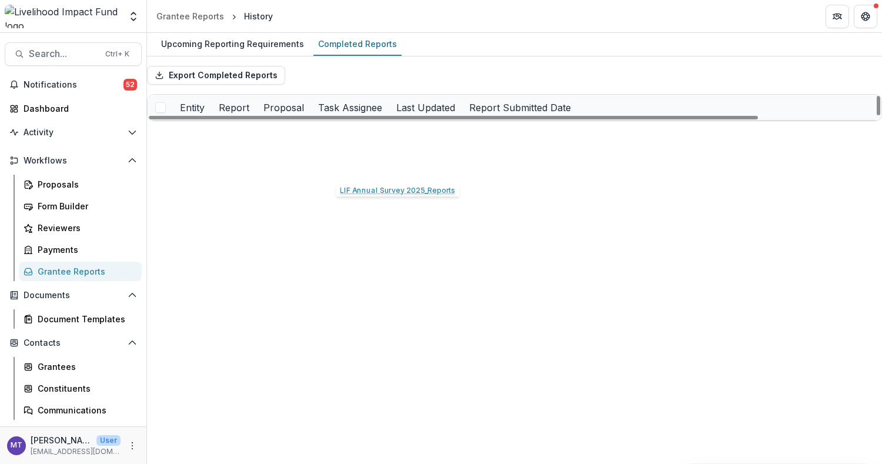
click at [380, 165] on link "LIF Annual Survey 2025_Reports" at bounding box center [393, 158] width 132 height 12
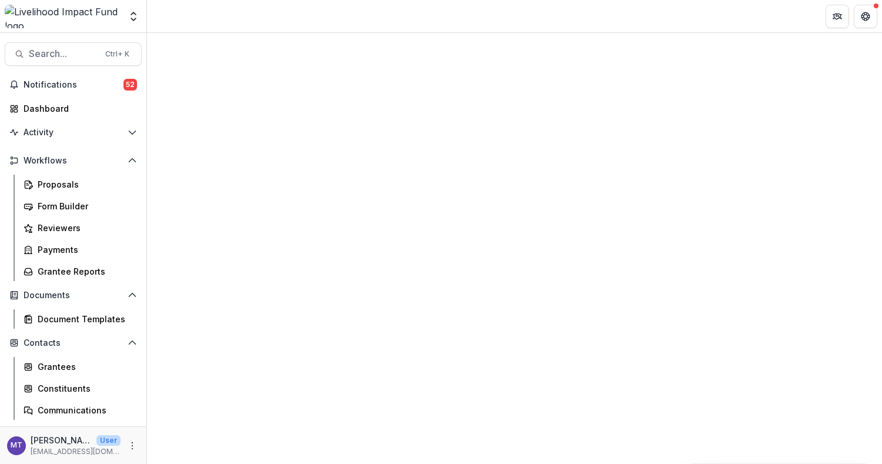
select select "********"
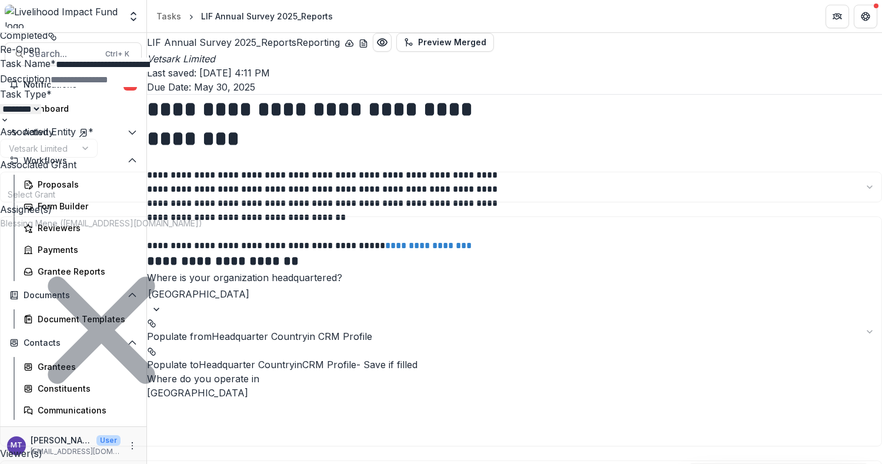
click at [9, 8] on button "Close" at bounding box center [4, 7] width 9 height 14
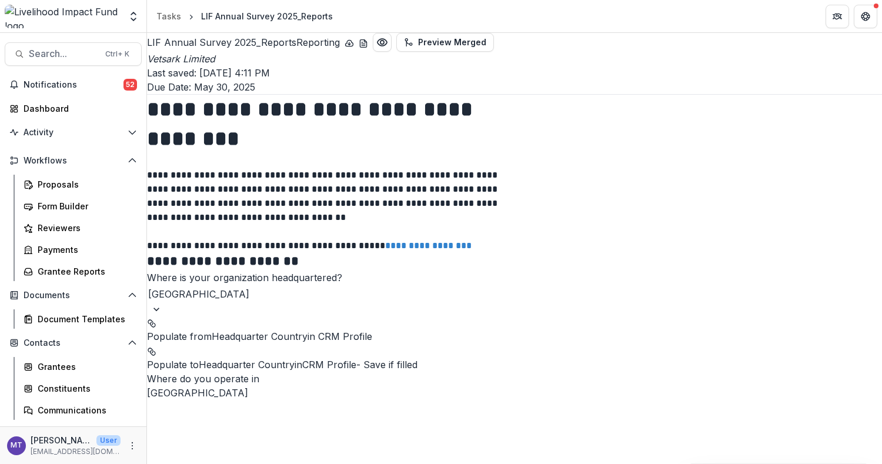
scroll to position [549, 0]
click at [57, 56] on span "Search..." at bounding box center [63, 53] width 69 height 11
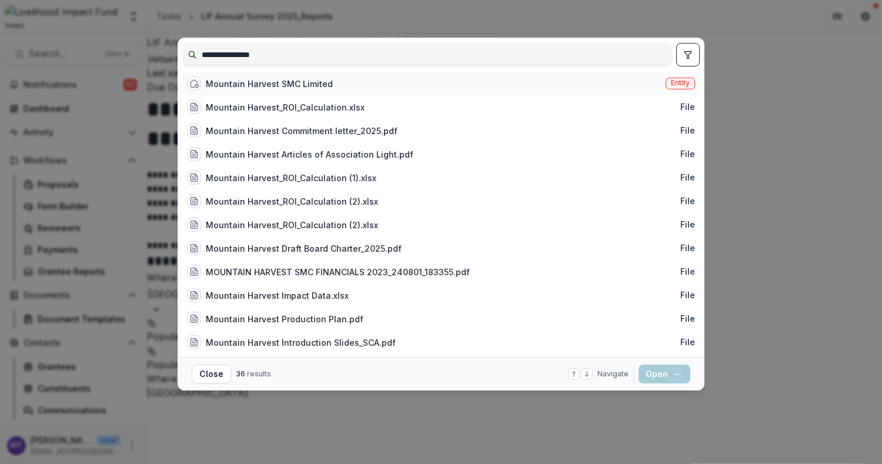
type input "**********"
click at [301, 80] on div "Mountain Harvest SMC Limited" at bounding box center [260, 83] width 146 height 14
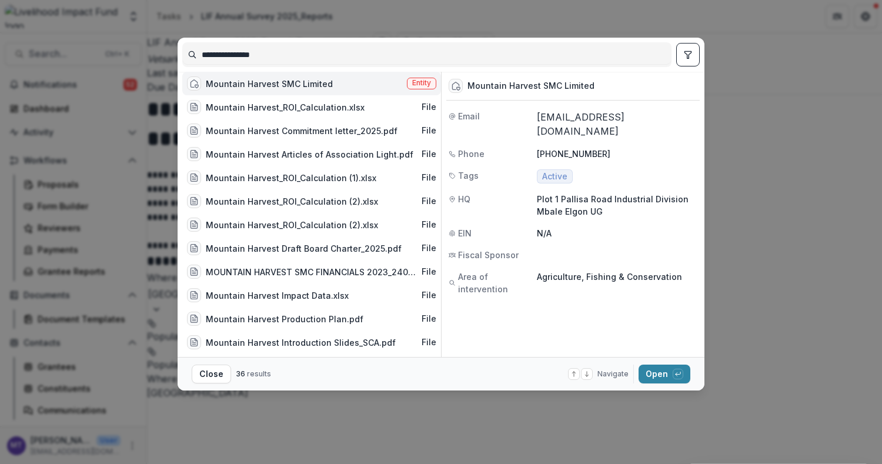
click at [662, 360] on footer "Close 36 results Navigate up and down with arrow keys Open with enter key" at bounding box center [441, 374] width 527 height 34
click at [662, 374] on button "Open with enter key" at bounding box center [665, 374] width 52 height 19
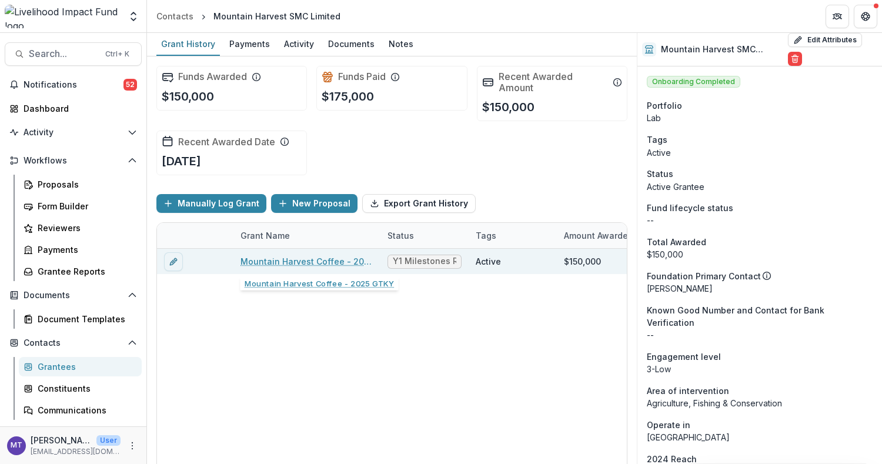
click at [318, 255] on link "Mountain Harvest Coffee - 2025 GTKY" at bounding box center [307, 261] width 133 height 12
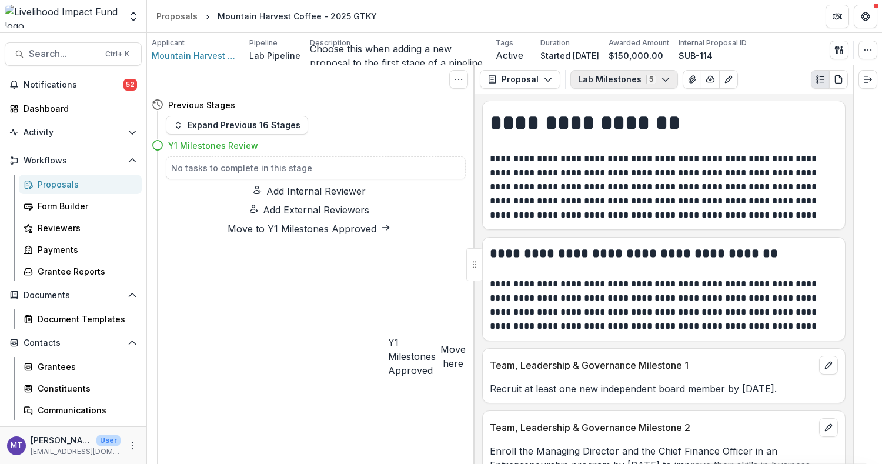
click at [654, 81] on button "Lab Milestones 5" at bounding box center [625, 79] width 108 height 19
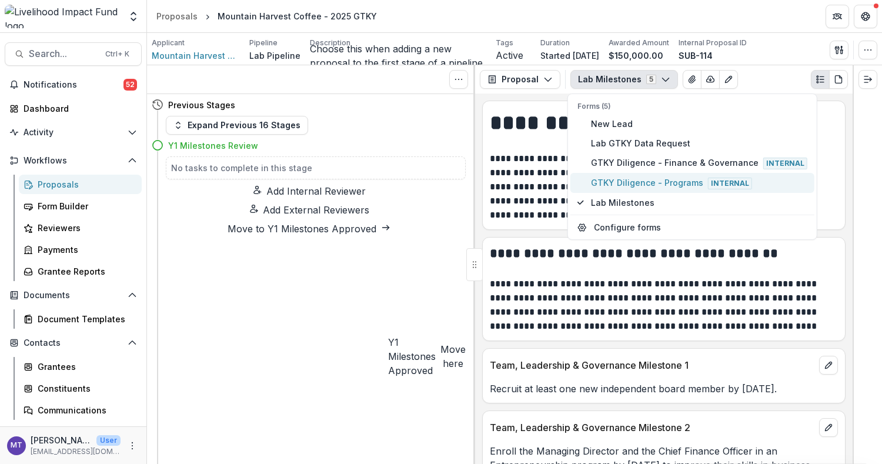
click at [666, 181] on span "GTKY Diligence - Programs Internal" at bounding box center [699, 182] width 216 height 13
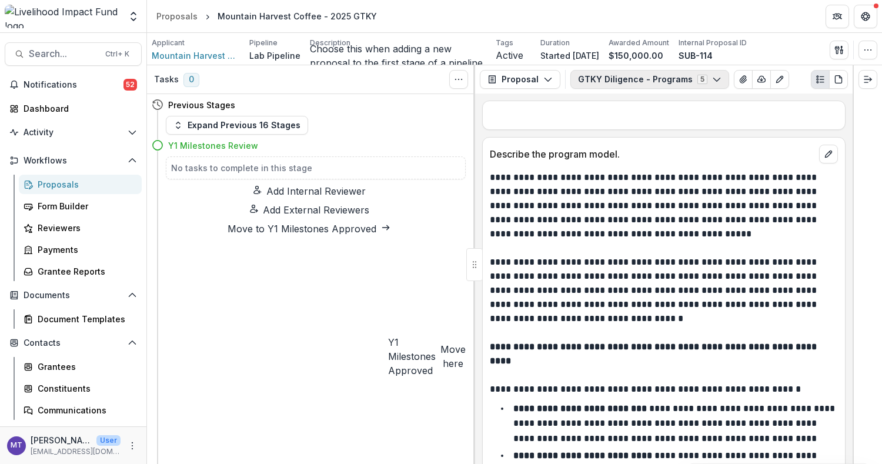
click at [673, 76] on button "GTKY Diligence - Programs 5" at bounding box center [650, 79] width 159 height 19
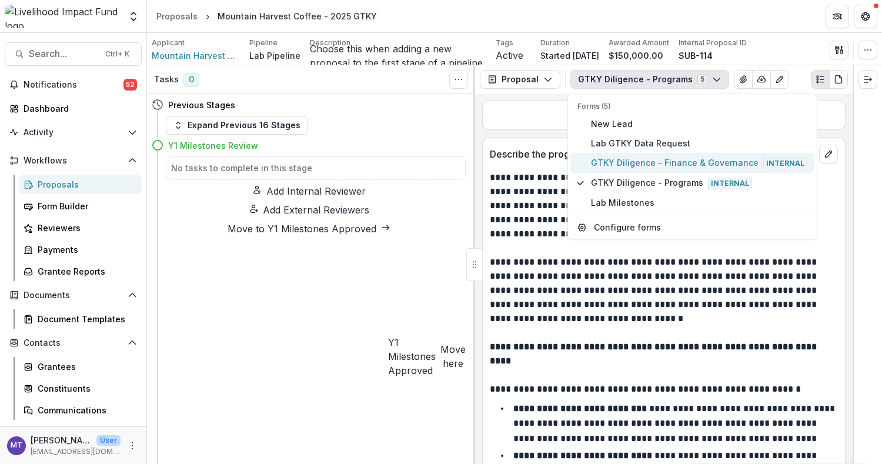
click at [685, 166] on span "GTKY Diligence - Finance & Governance Internal" at bounding box center [699, 162] width 216 height 13
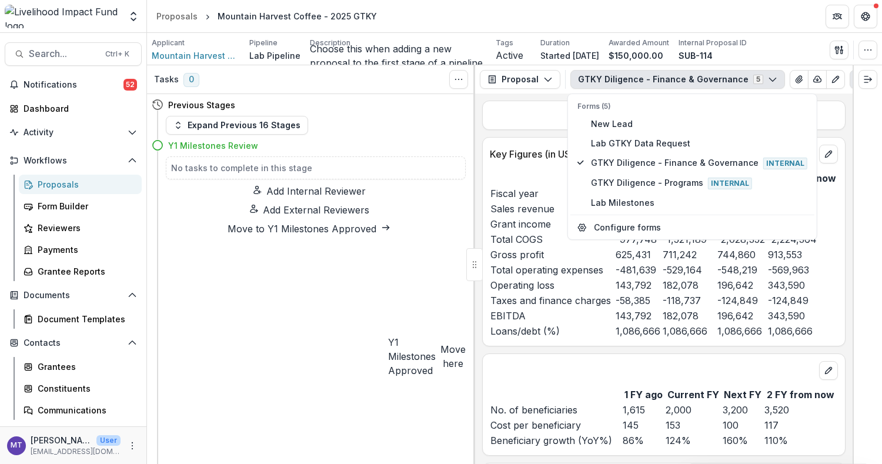
click at [557, 247] on td "Total COGS" at bounding box center [552, 239] width 125 height 15
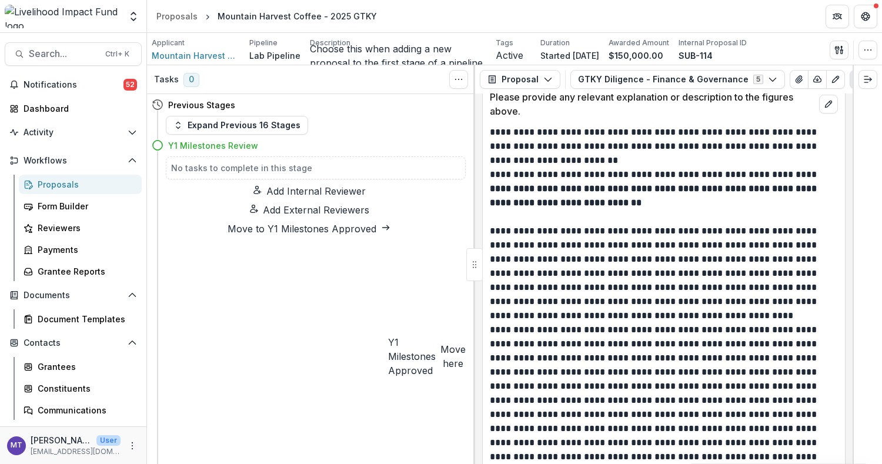
scroll to position [392, 0]
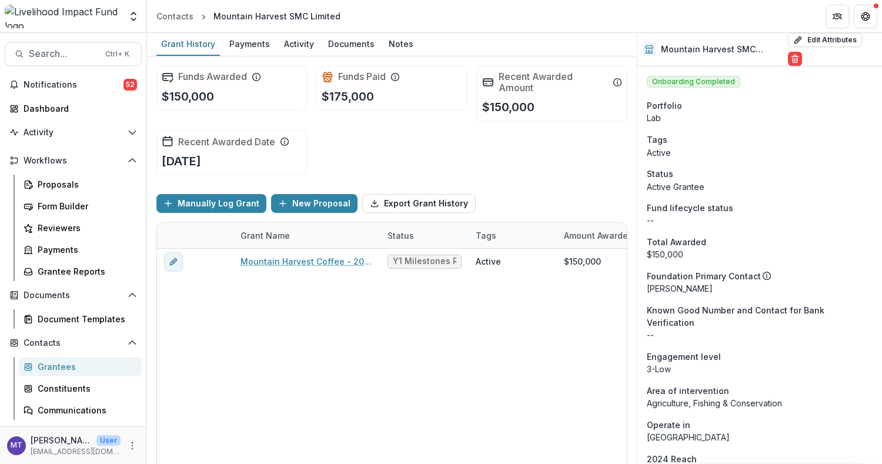
select select "********"
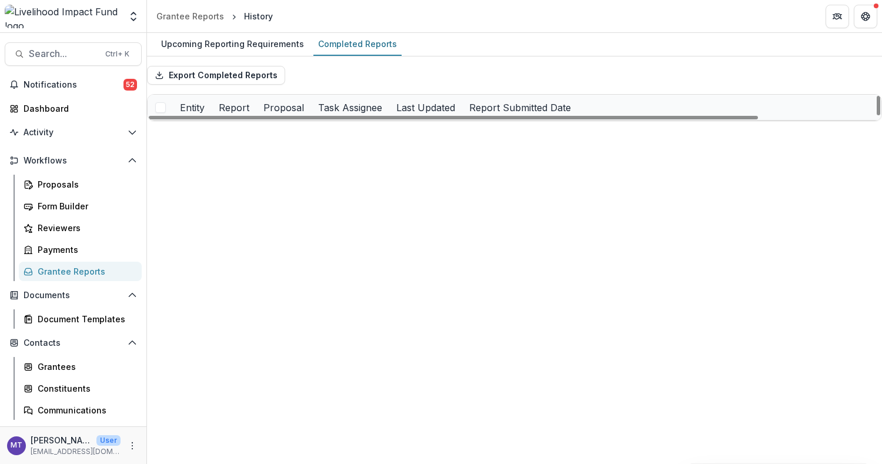
scroll to position [1098, 0]
drag, startPoint x: 268, startPoint y: 311, endPoint x: 497, endPoint y: 410, distance: 249.5
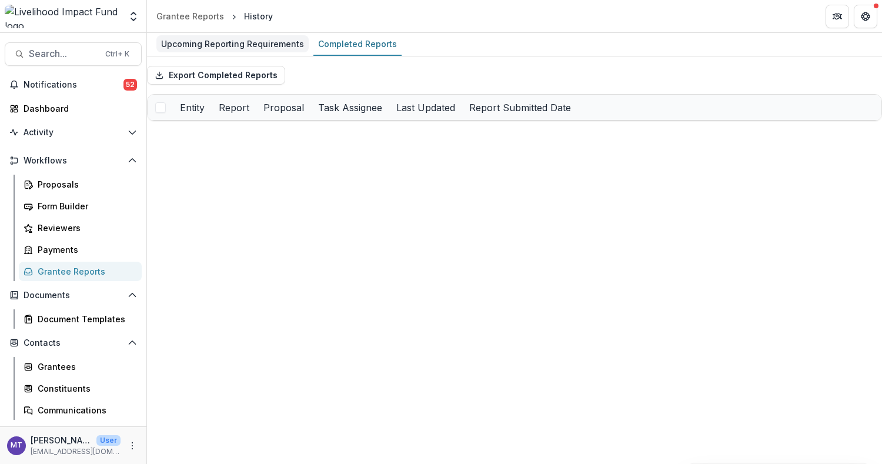
click at [225, 39] on div "Upcoming Reporting Requirements" at bounding box center [232, 43] width 152 height 17
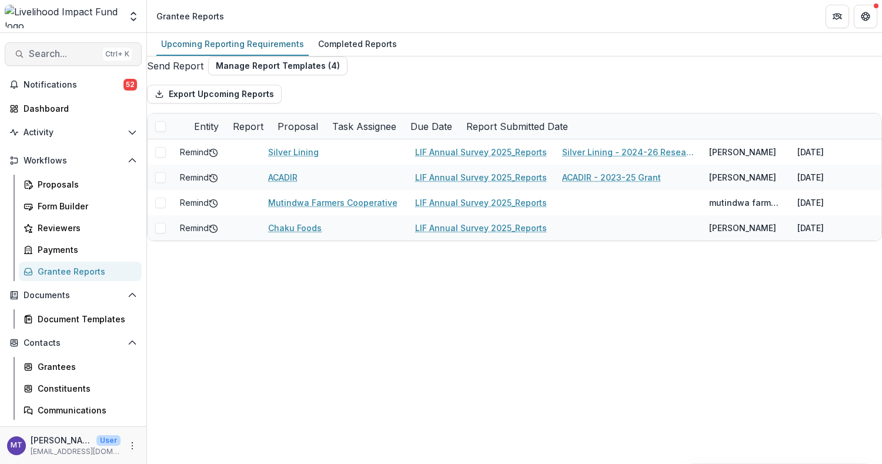
click at [32, 52] on span "Search..." at bounding box center [63, 53] width 69 height 11
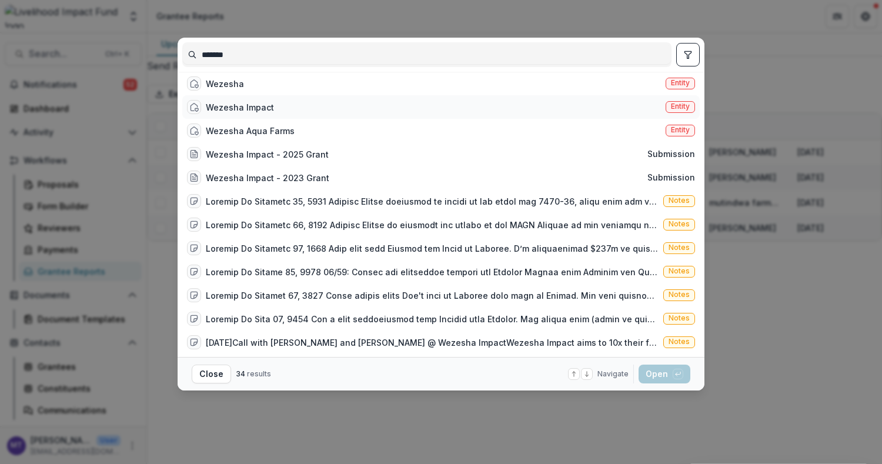
type input "*******"
click at [414, 103] on div "Wezesha Impact Entity" at bounding box center [441, 107] width 518 height 24
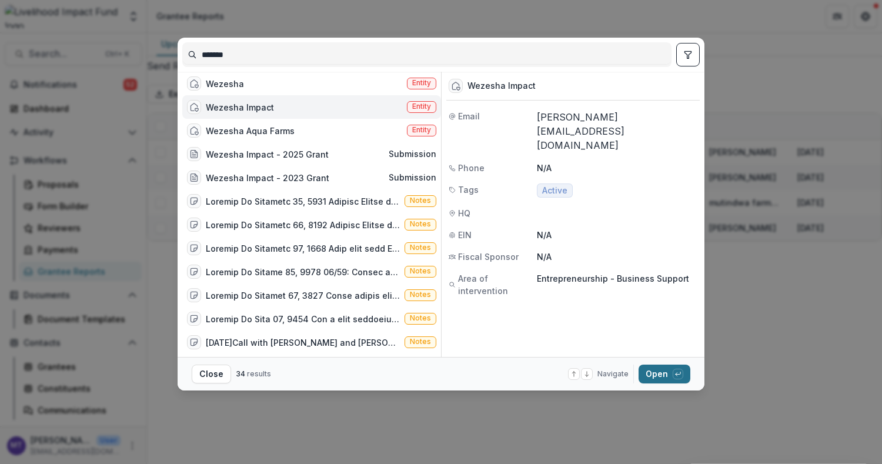
click at [672, 372] on button "Open with enter key" at bounding box center [665, 374] width 52 height 19
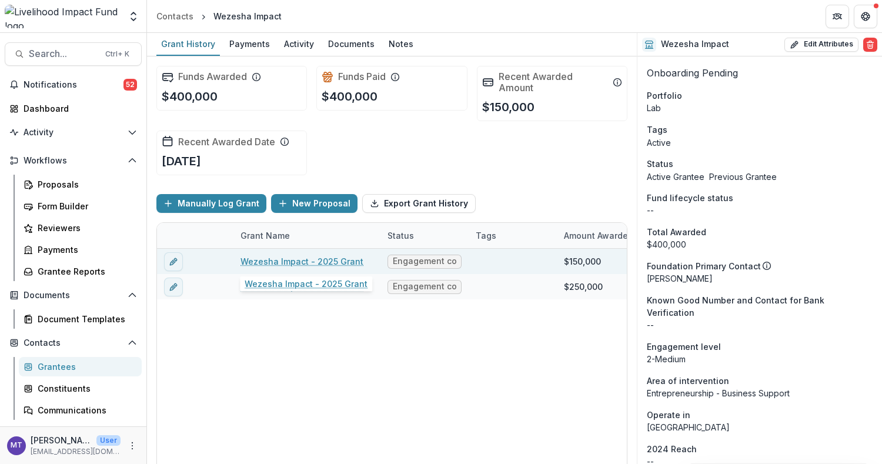
click at [337, 256] on link "Wezesha Impact - 2025 Grant" at bounding box center [302, 261] width 123 height 12
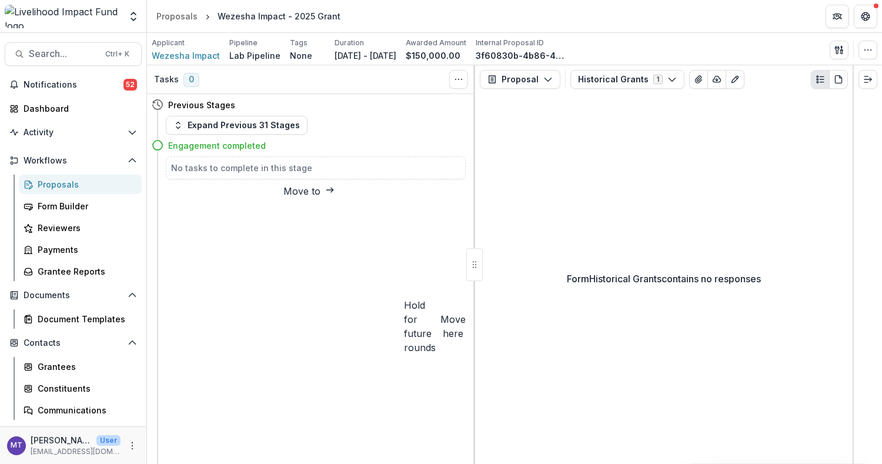
click at [272, 134] on button "Expand Previous 31 Stages" at bounding box center [237, 125] width 142 height 19
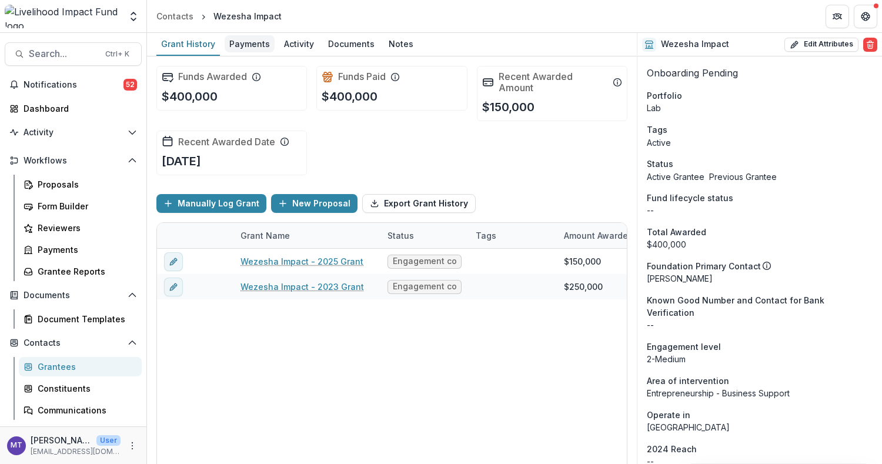
click at [265, 42] on div "Payments" at bounding box center [250, 43] width 50 height 17
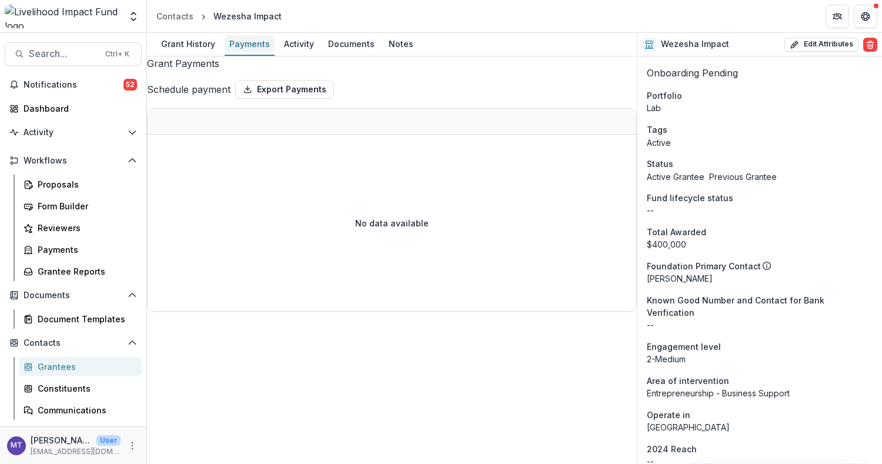
select select "****"
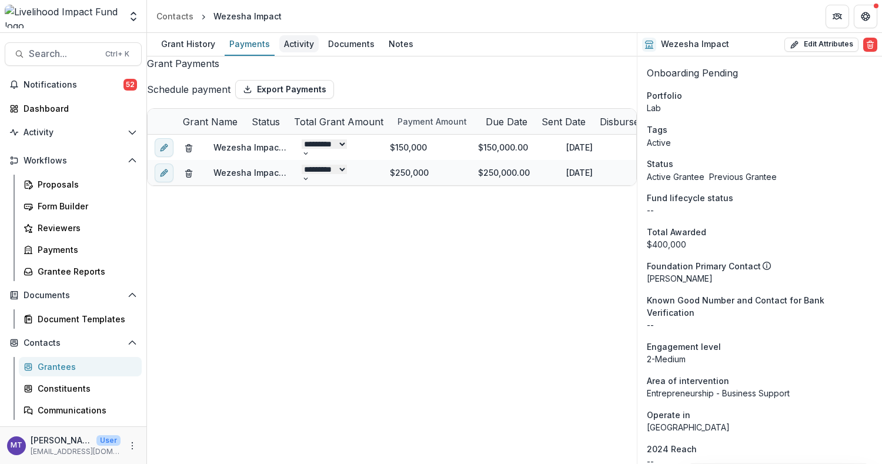
click at [296, 50] on div "Activity" at bounding box center [298, 43] width 39 height 17
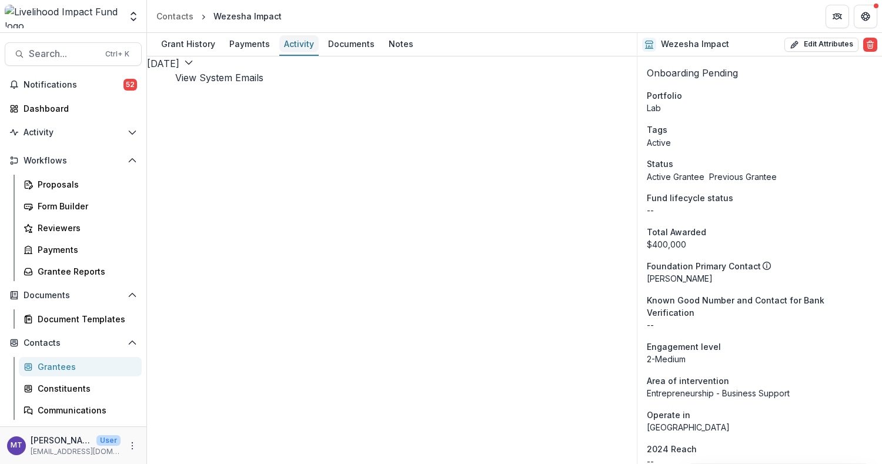
click at [295, 48] on div "Activity" at bounding box center [298, 43] width 39 height 17
click at [264, 76] on button "View System Emails" at bounding box center [219, 78] width 88 height 14
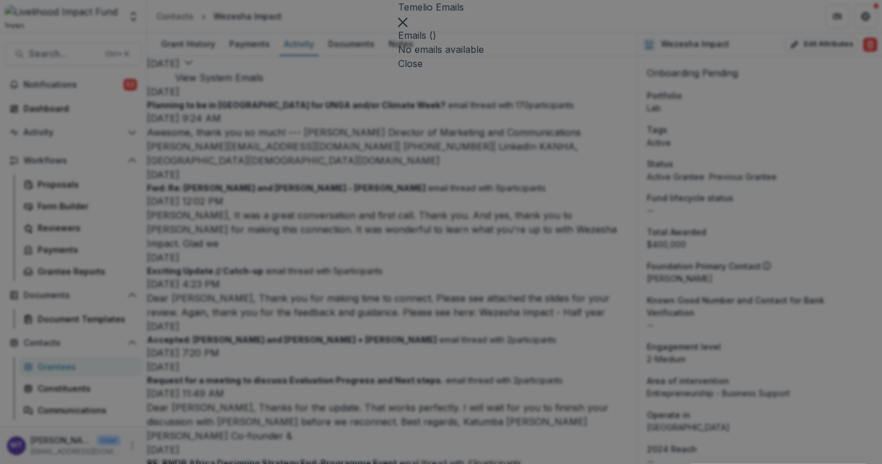
click at [408, 27] on icon "Close" at bounding box center [402, 22] width 9 height 9
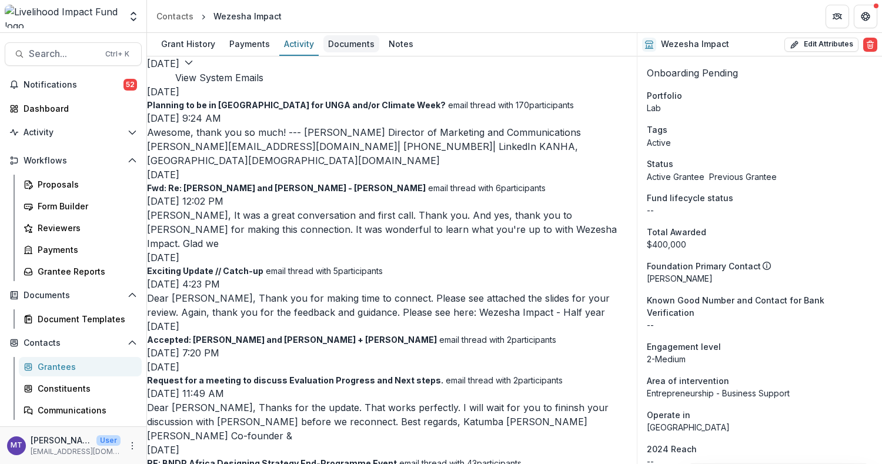
click at [354, 37] on div "Documents" at bounding box center [352, 43] width 56 height 17
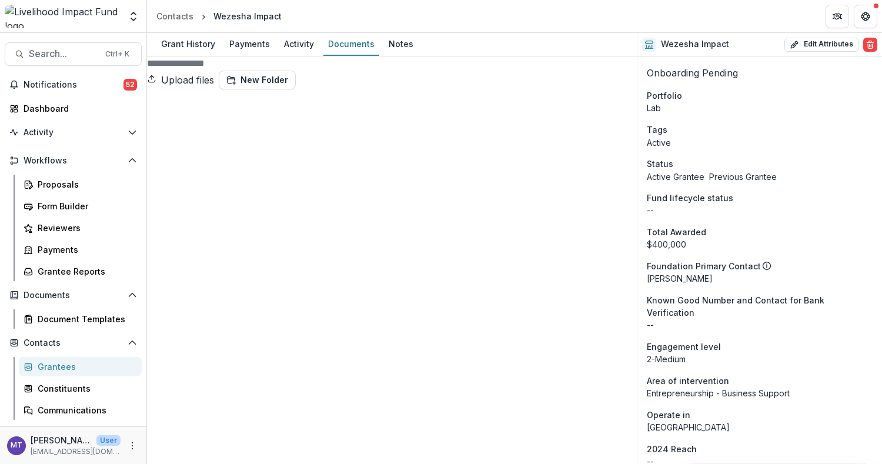
click at [164, 111] on icon at bounding box center [392, 334] width 490 height 490
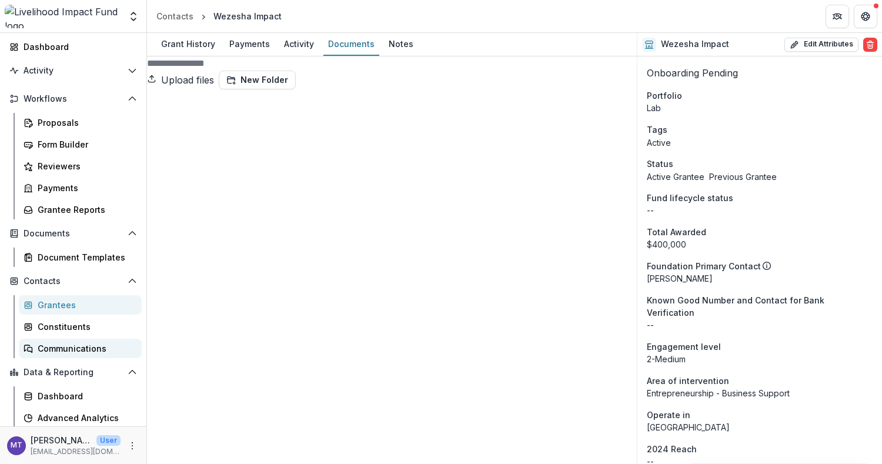
scroll to position [84, 0]
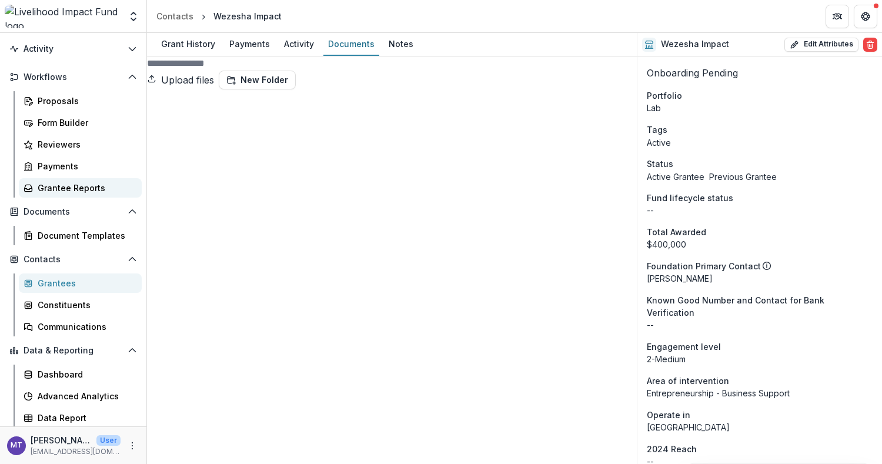
click at [79, 187] on div "Grantee Reports" at bounding box center [85, 188] width 95 height 12
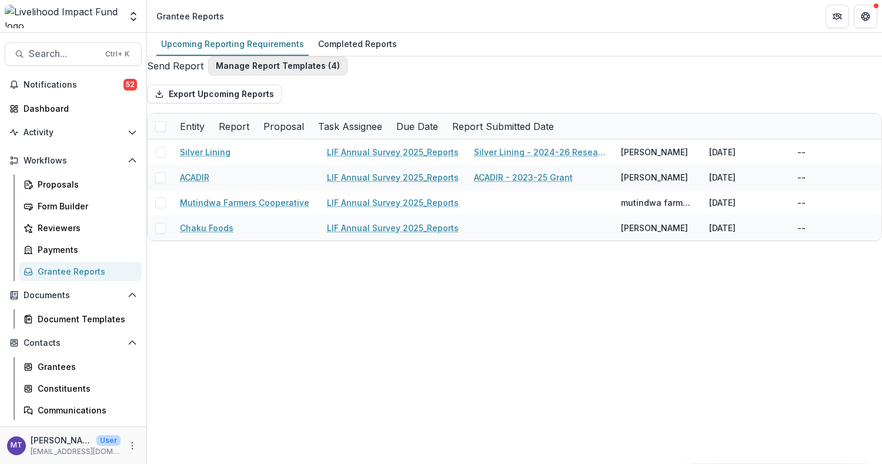
click at [300, 74] on button "Manage Report Templates ( 4 )" at bounding box center [277, 65] width 139 height 19
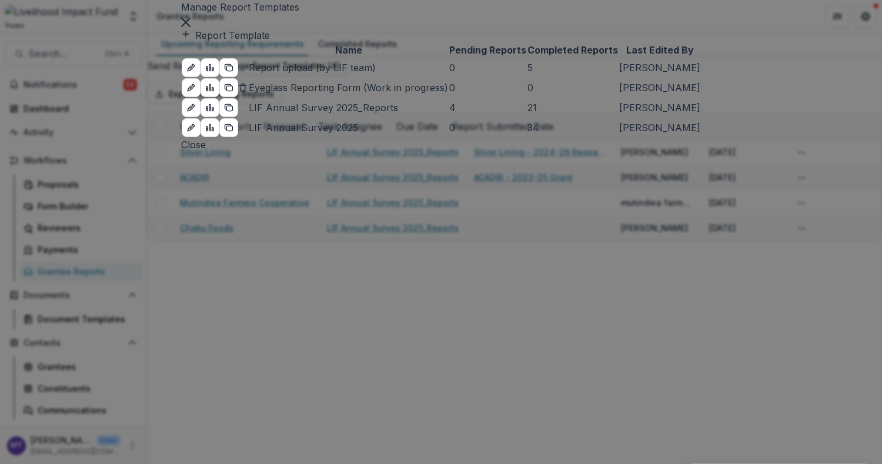
click at [191, 27] on icon "Close" at bounding box center [185, 22] width 9 height 9
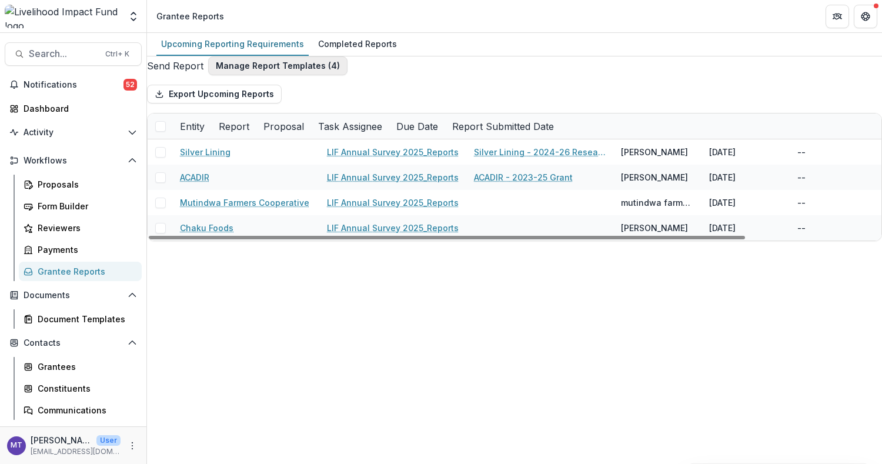
click at [301, 75] on button "Manage Report Templates ( 4 )" at bounding box center [277, 65] width 139 height 19
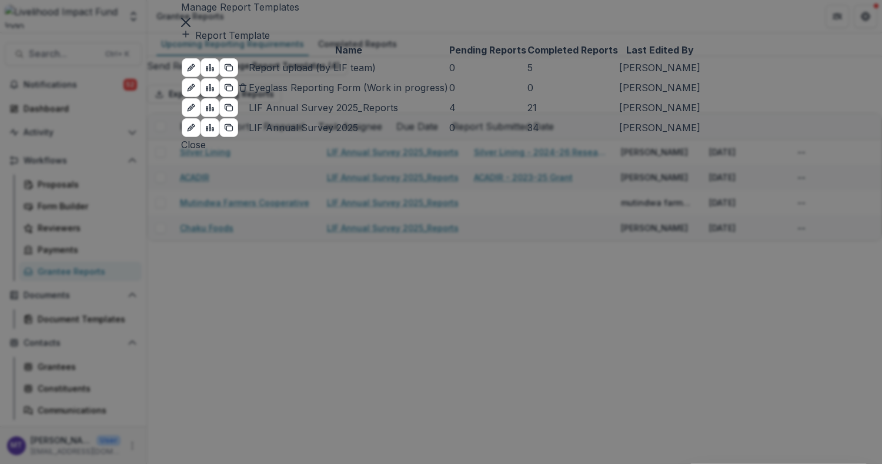
click at [191, 27] on icon "Close" at bounding box center [185, 22] width 9 height 9
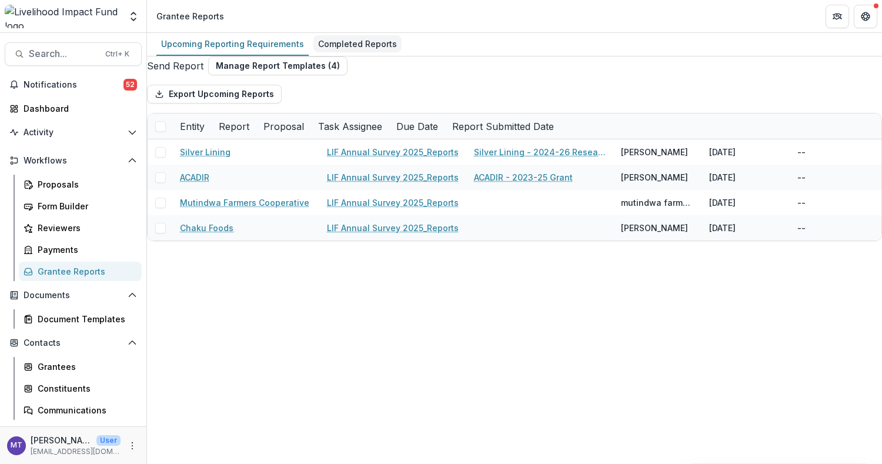
click at [336, 45] on div "Completed Reports" at bounding box center [358, 43] width 88 height 17
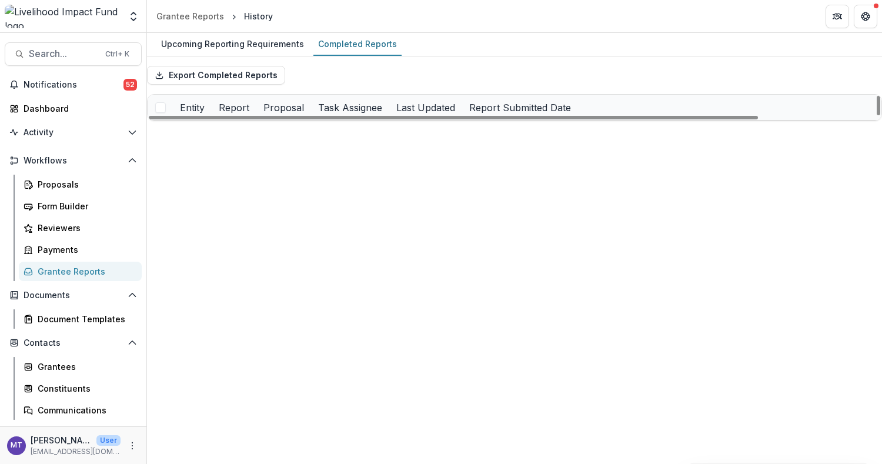
scroll to position [1019, 0]
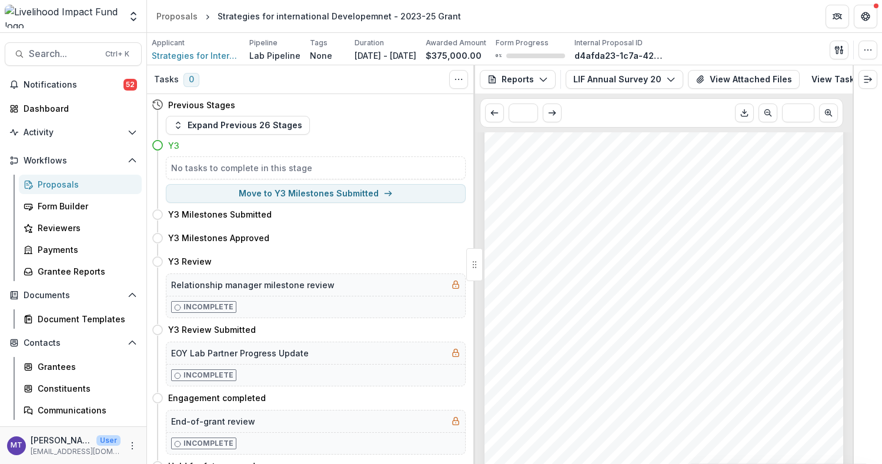
scroll to position [156, 0]
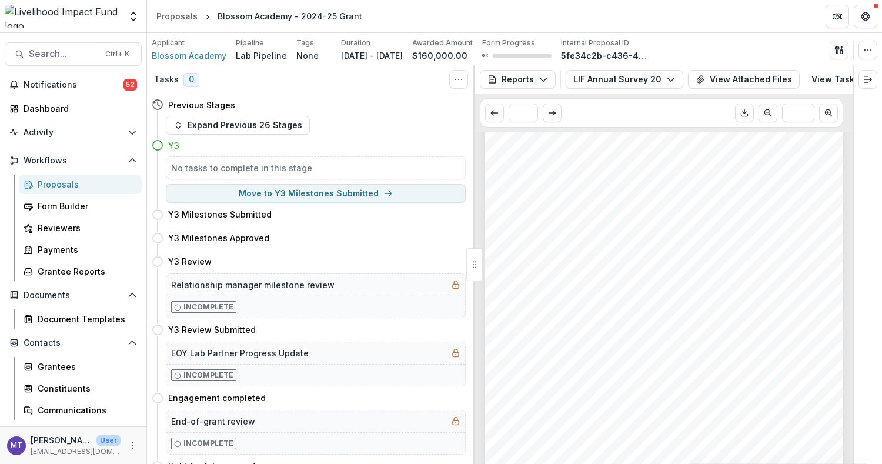
scroll to position [156, 0]
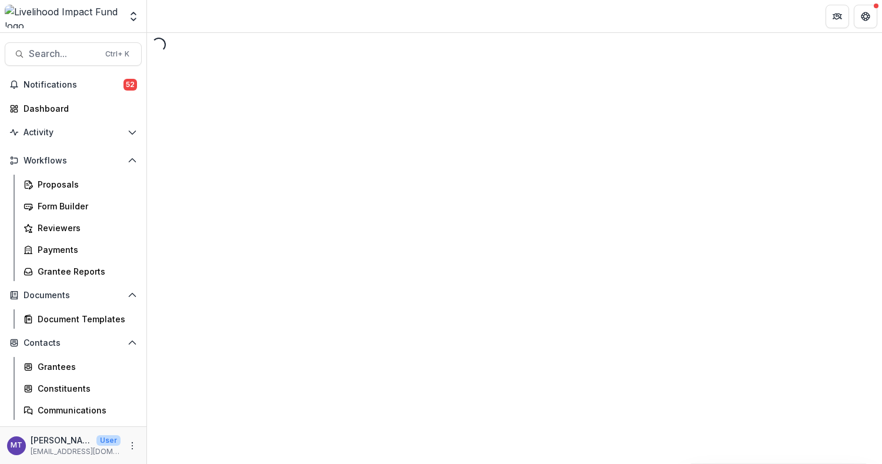
select select "********"
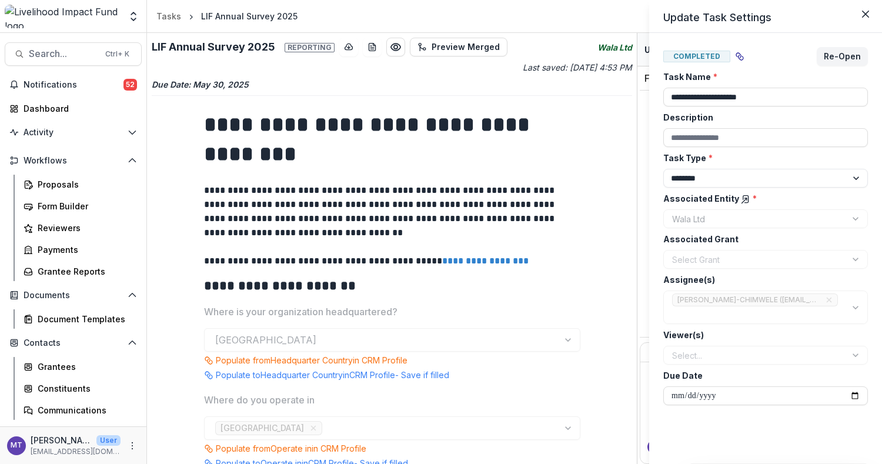
click at [513, 285] on div "**********" at bounding box center [441, 232] width 882 height 464
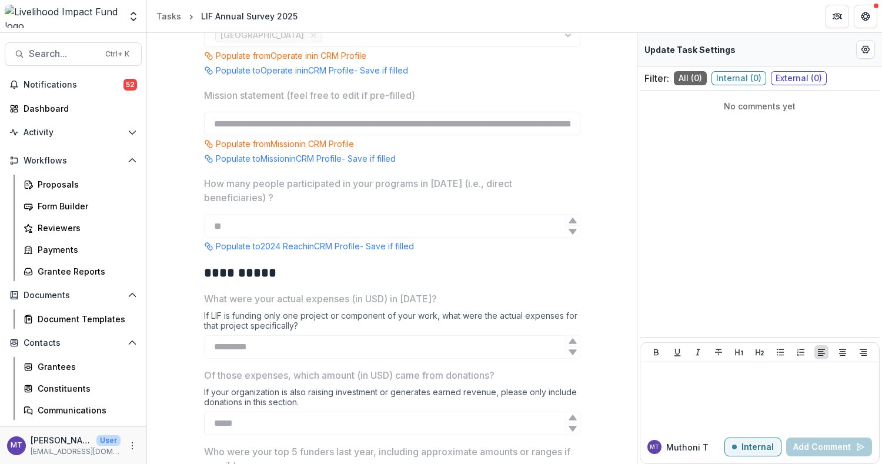
scroll to position [392, 0]
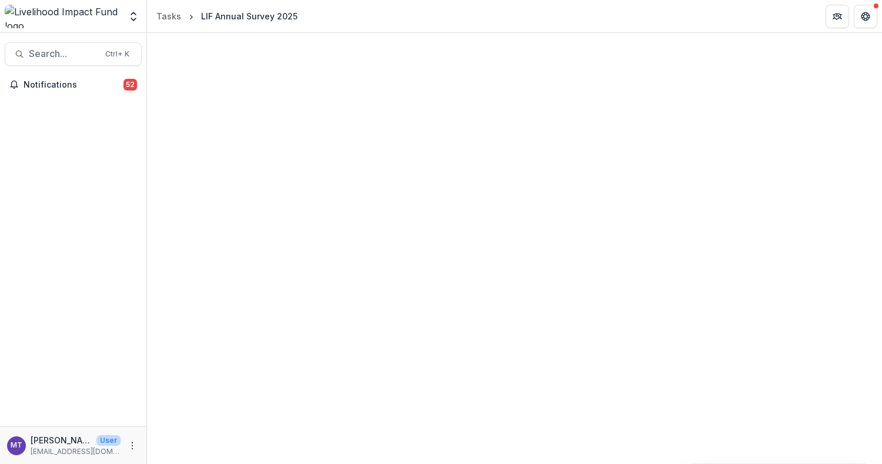
select select "********"
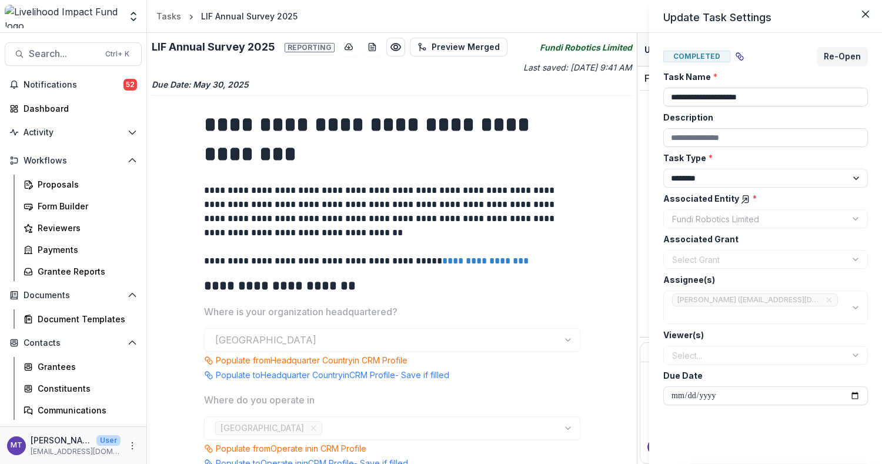
click at [540, 199] on div "**********" at bounding box center [441, 232] width 882 height 464
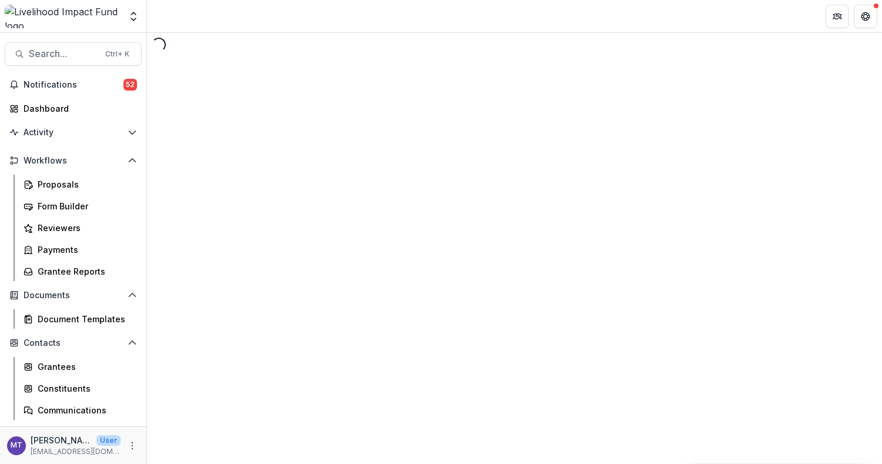
select select "********"
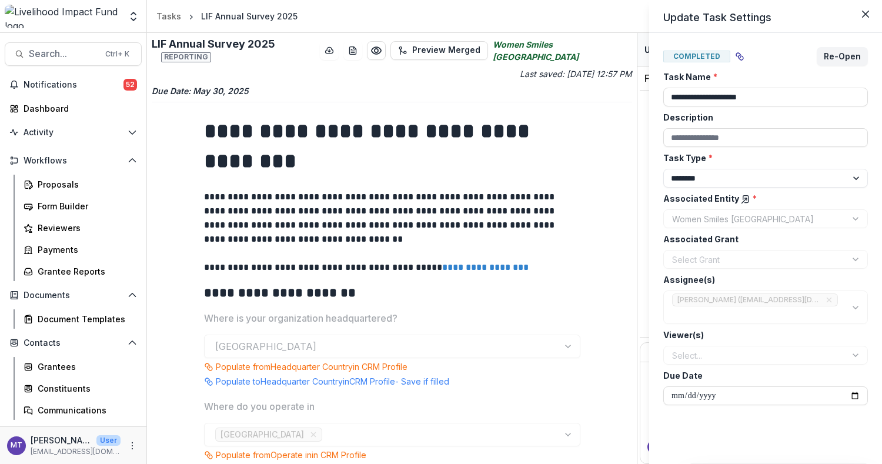
click at [479, 205] on div "**********" at bounding box center [441, 232] width 882 height 464
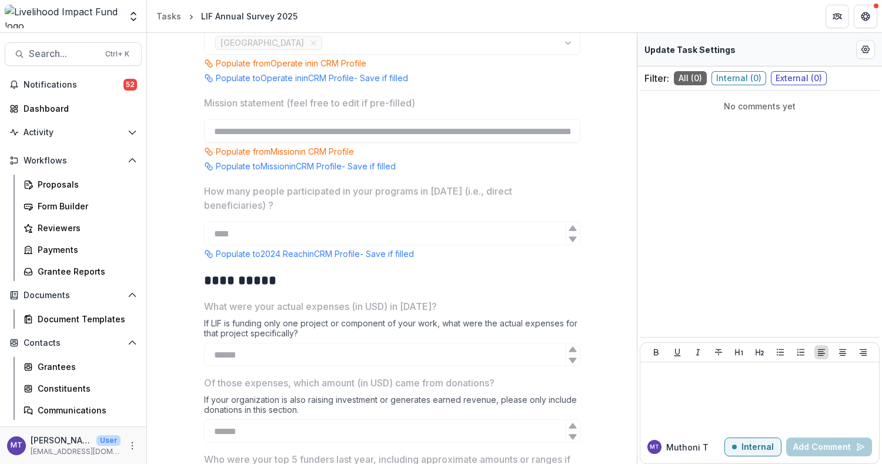
scroll to position [471, 0]
